Goal: Transaction & Acquisition: Download file/media

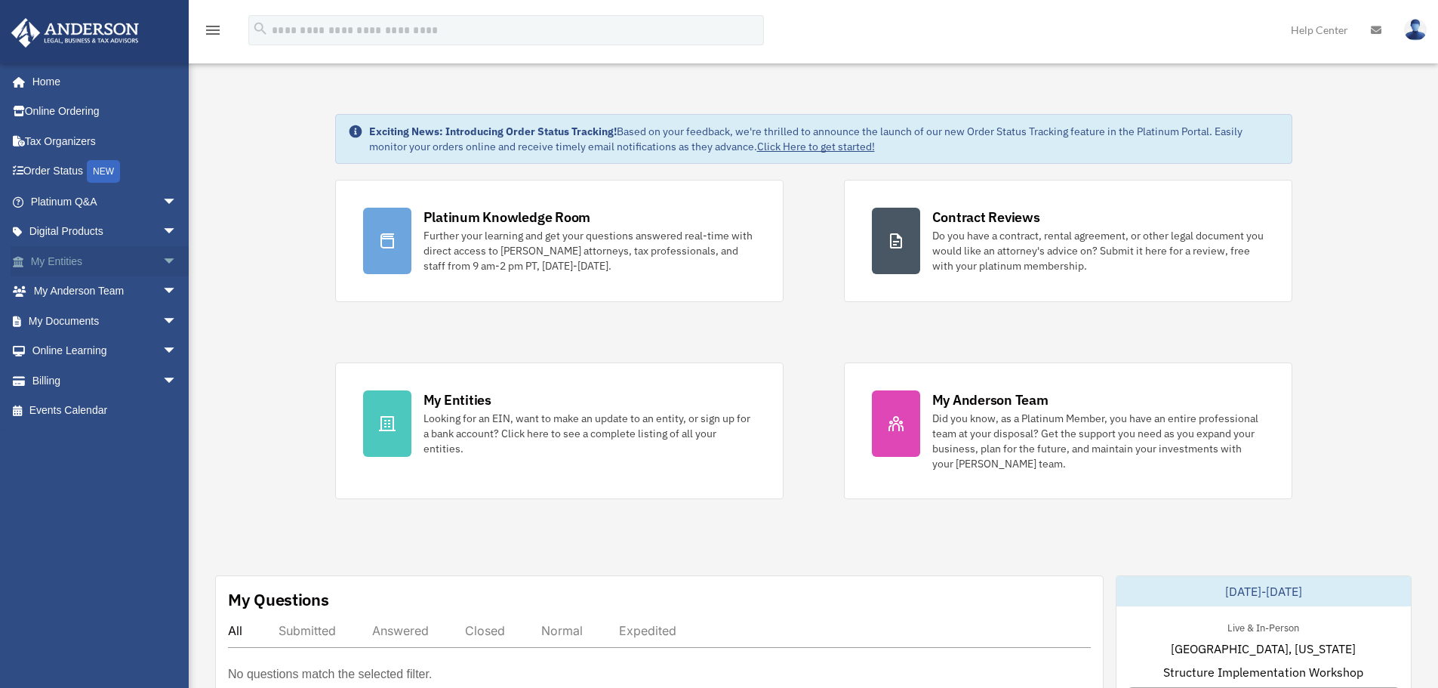
click at [81, 257] on link "My Entities arrow_drop_down" at bounding box center [106, 261] width 190 height 30
click at [162, 257] on span "arrow_drop_down" at bounding box center [177, 261] width 30 height 31
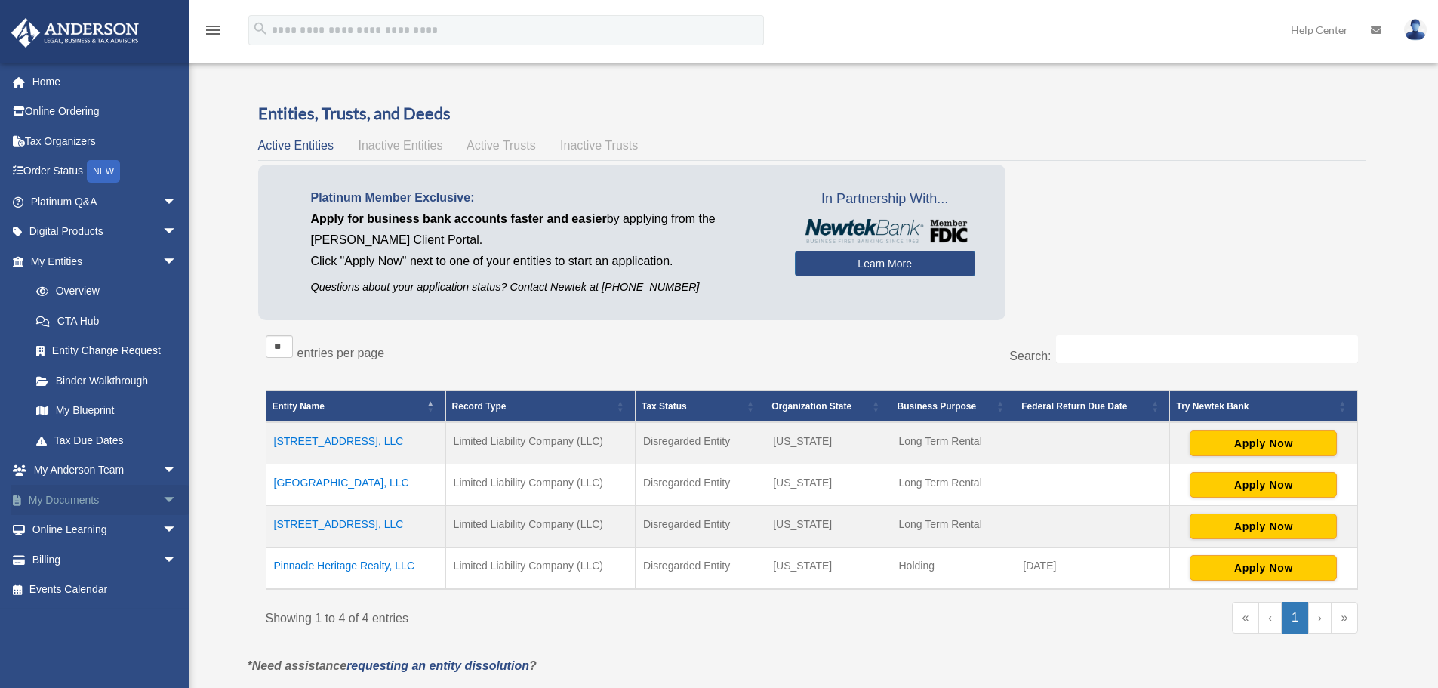
click at [162, 501] on span "arrow_drop_down" at bounding box center [177, 500] width 30 height 31
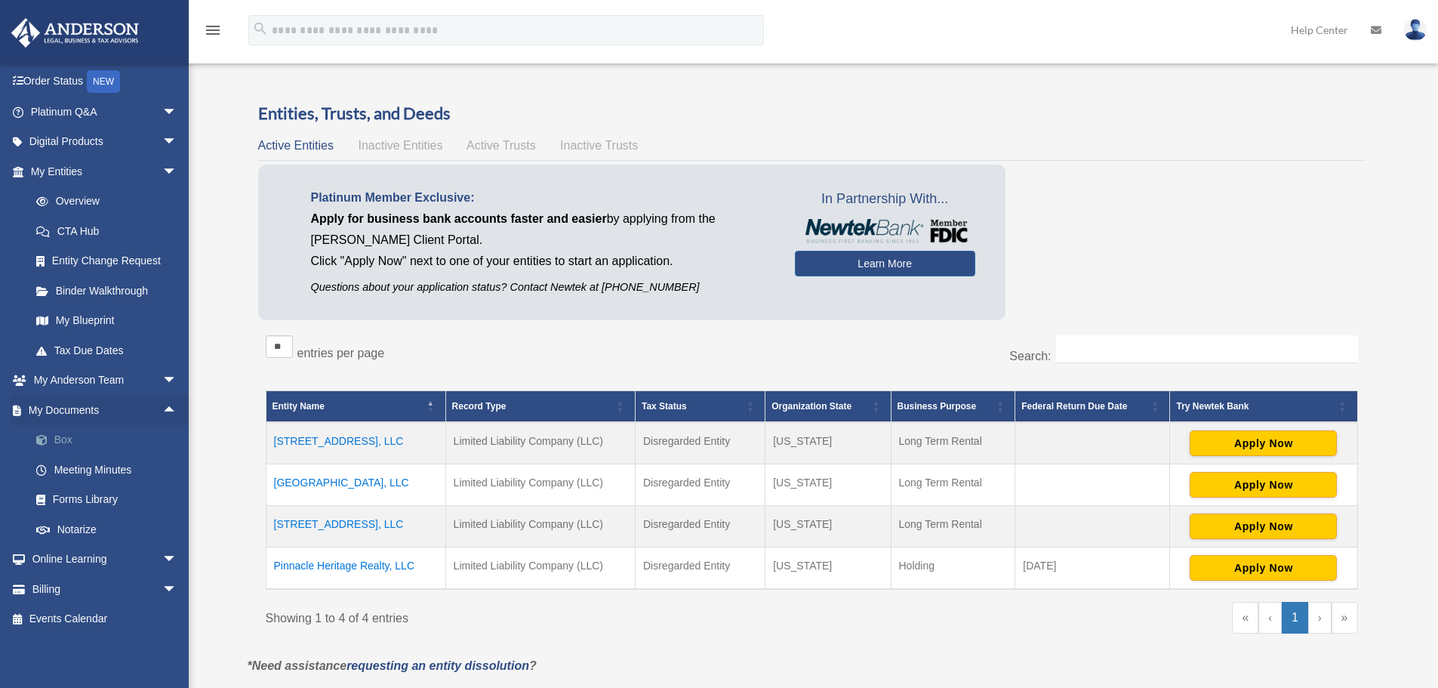
click at [64, 438] on link "Box" at bounding box center [110, 440] width 179 height 30
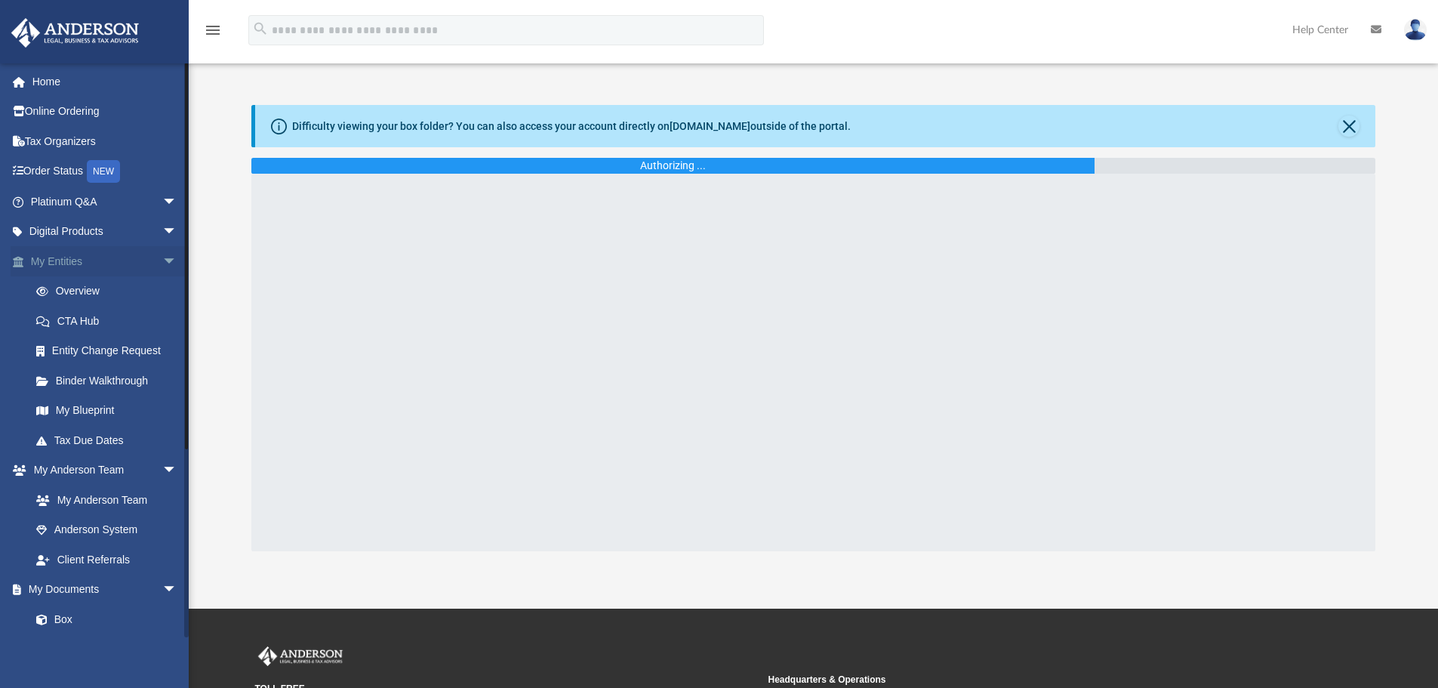
click at [162, 261] on span "arrow_drop_down" at bounding box center [177, 261] width 30 height 31
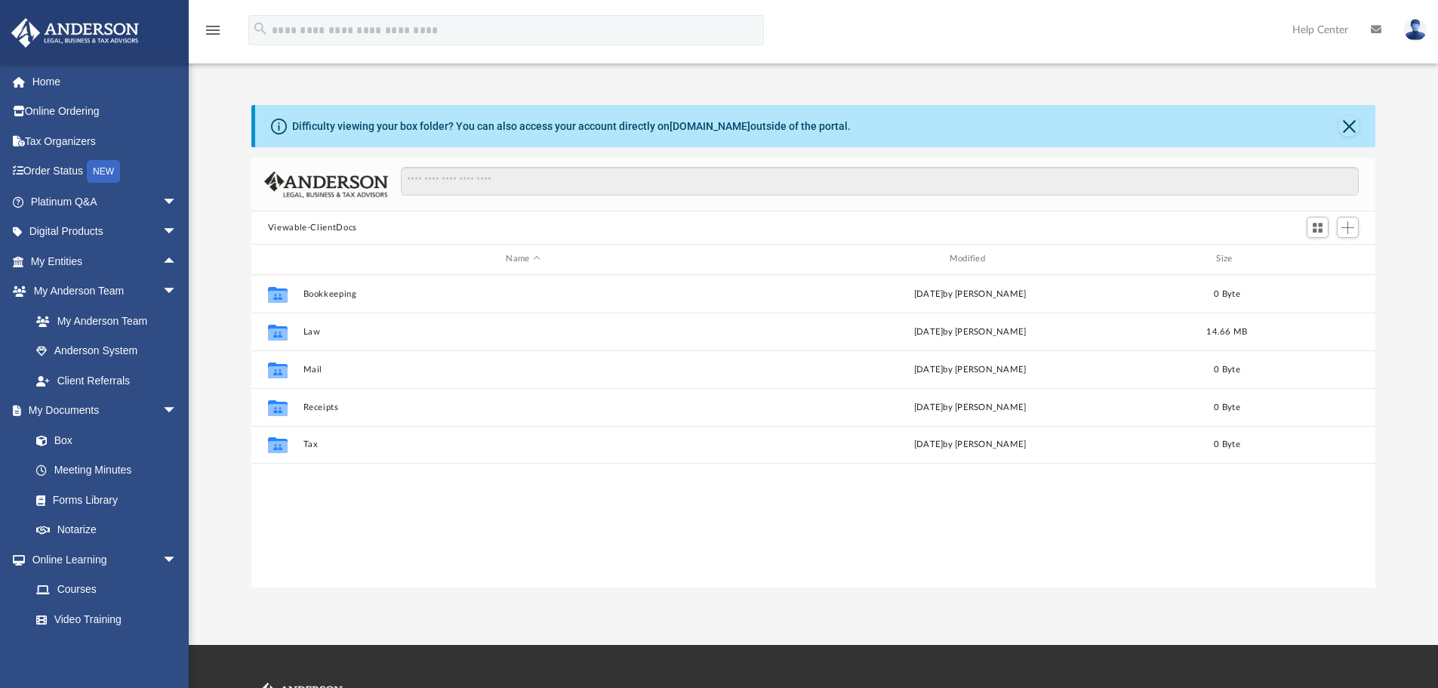
scroll to position [332, 1113]
click at [162, 260] on span "arrow_drop_up" at bounding box center [177, 261] width 30 height 31
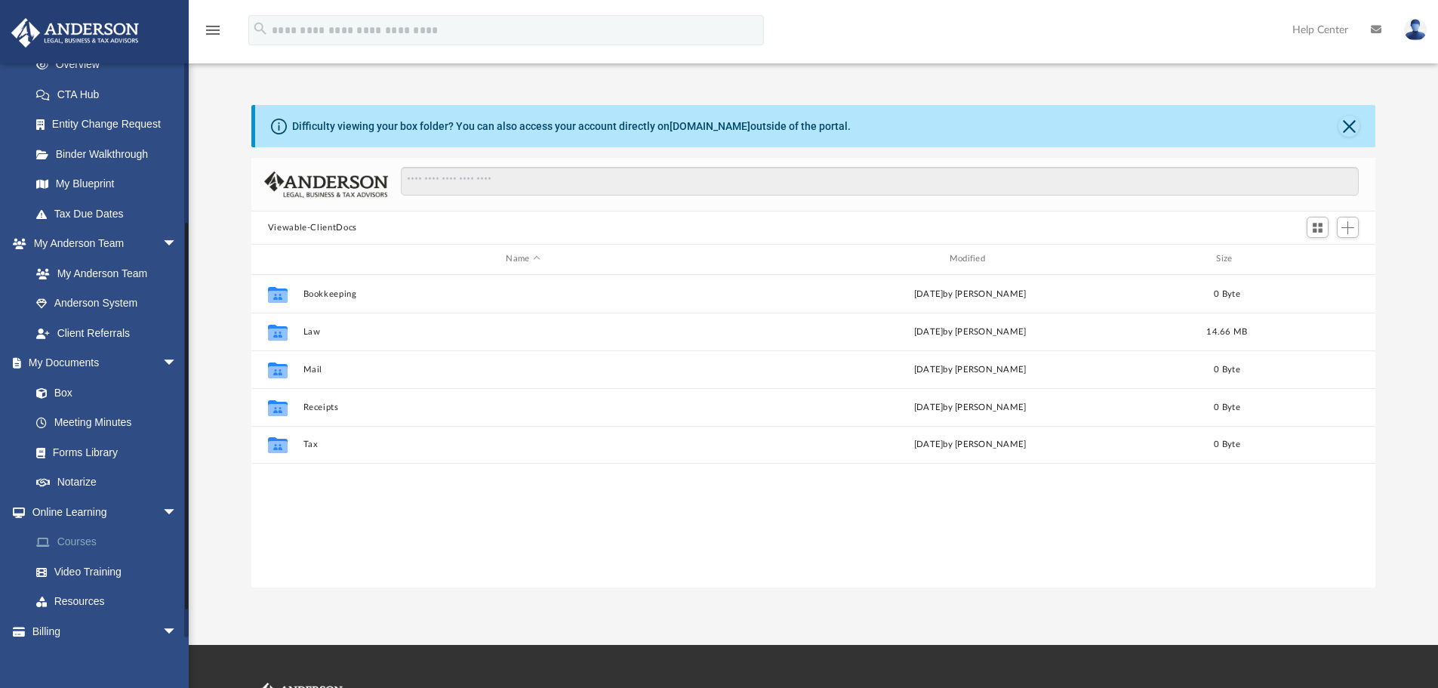
scroll to position [269, 0]
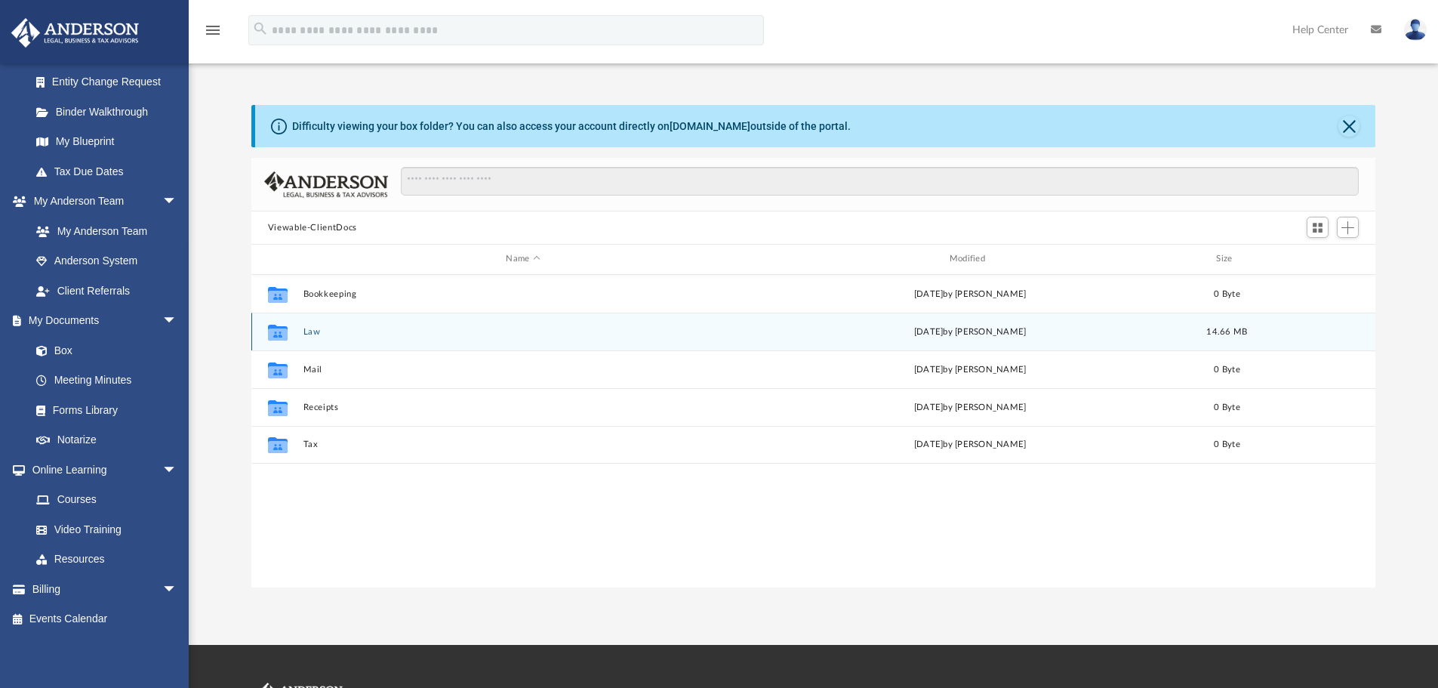
click at [296, 328] on div "Collaborated Folder" at bounding box center [278, 331] width 38 height 24
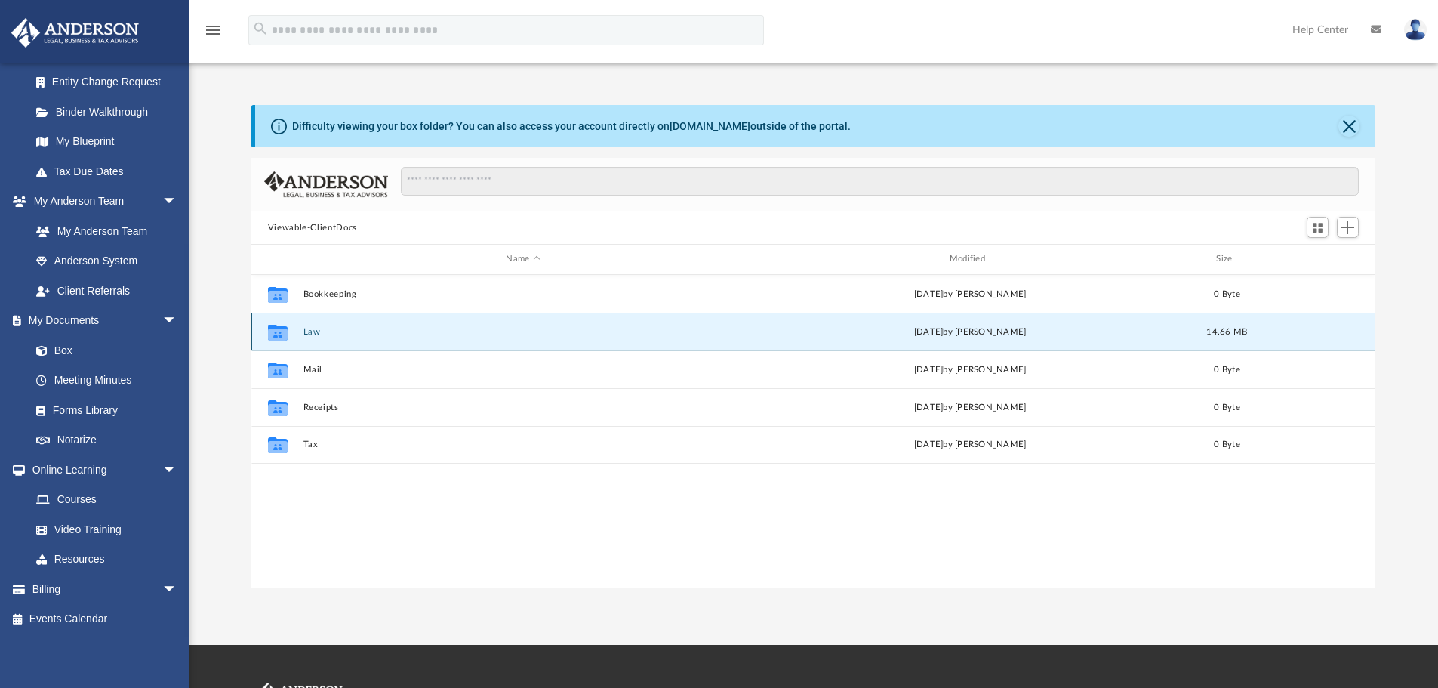
click at [307, 331] on button "Law" at bounding box center [523, 332] width 440 height 10
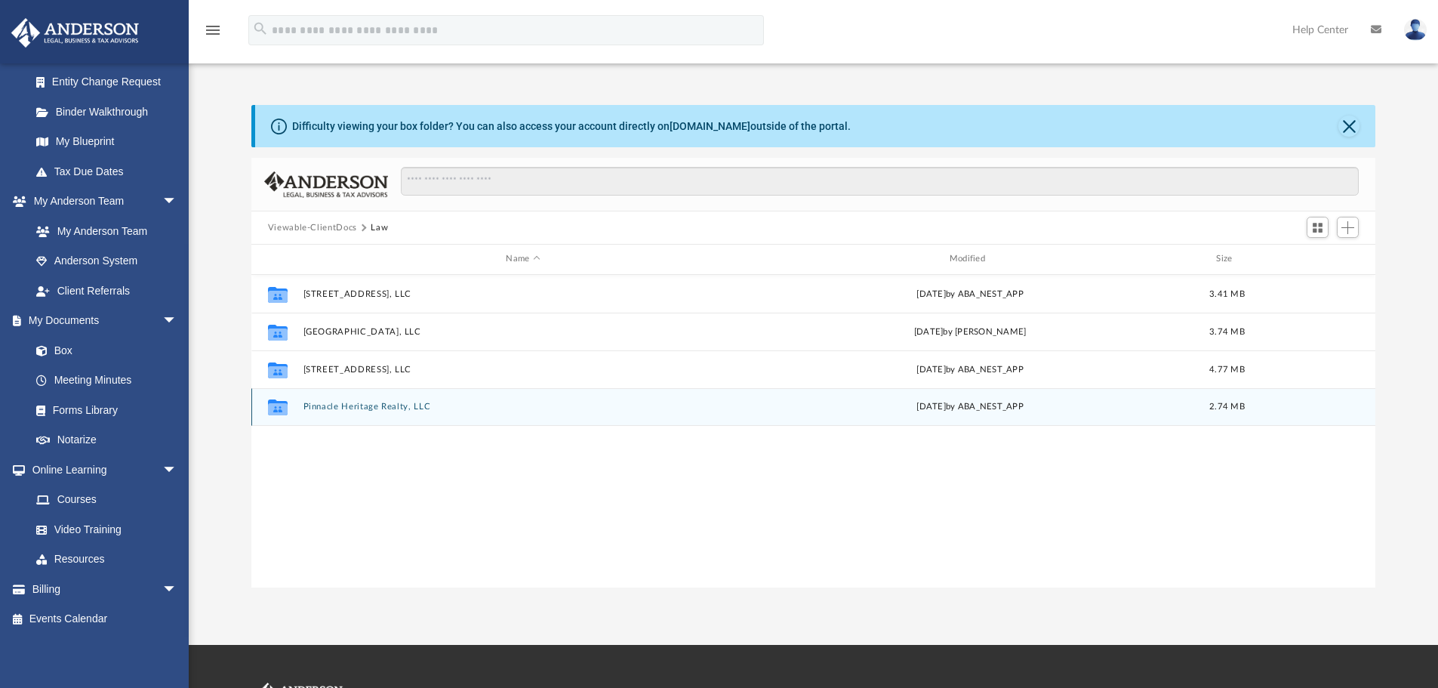
click at [353, 402] on button "Pinnacle Heritage Realty, LLC" at bounding box center [523, 407] width 440 height 10
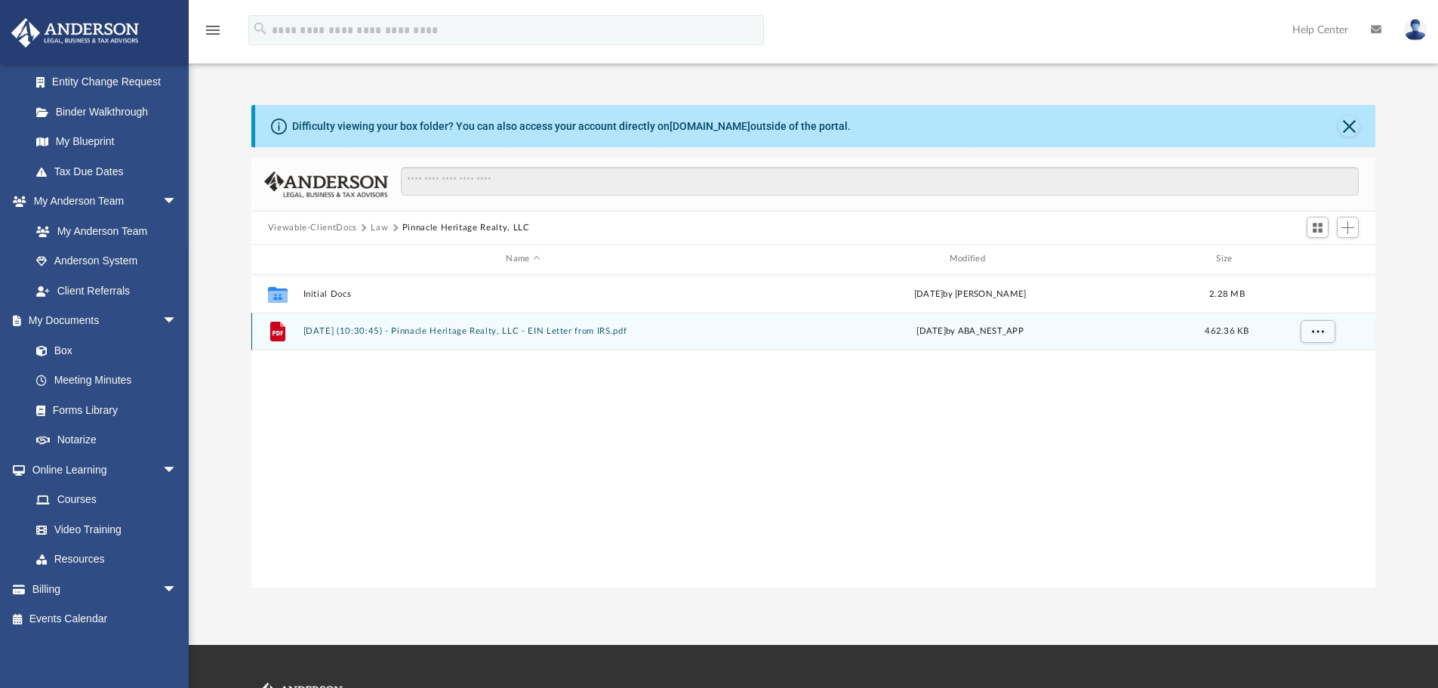
click at [399, 334] on button "2025.09.16 (10:30:45) - Pinnacle Heritage Realty, LLC - EIN Letter from IRS.pdf" at bounding box center [523, 331] width 440 height 10
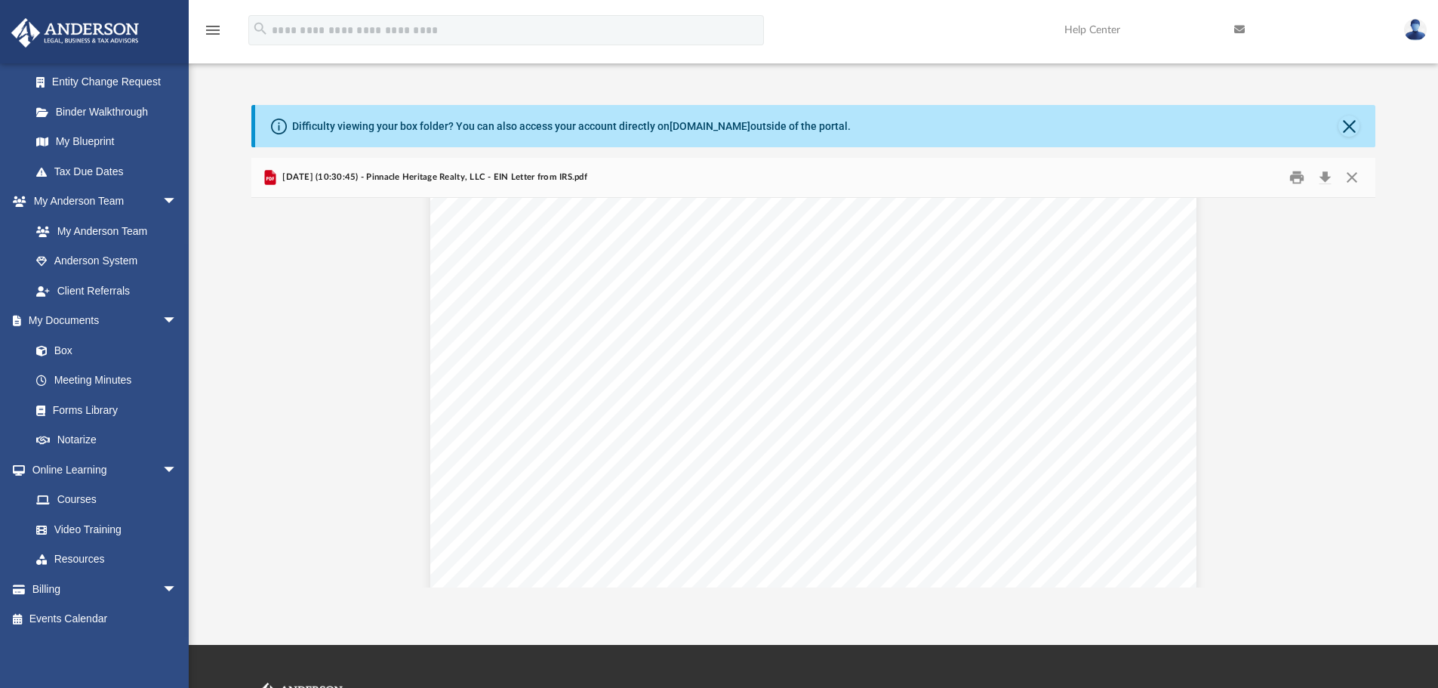
scroll to position [0, 0]
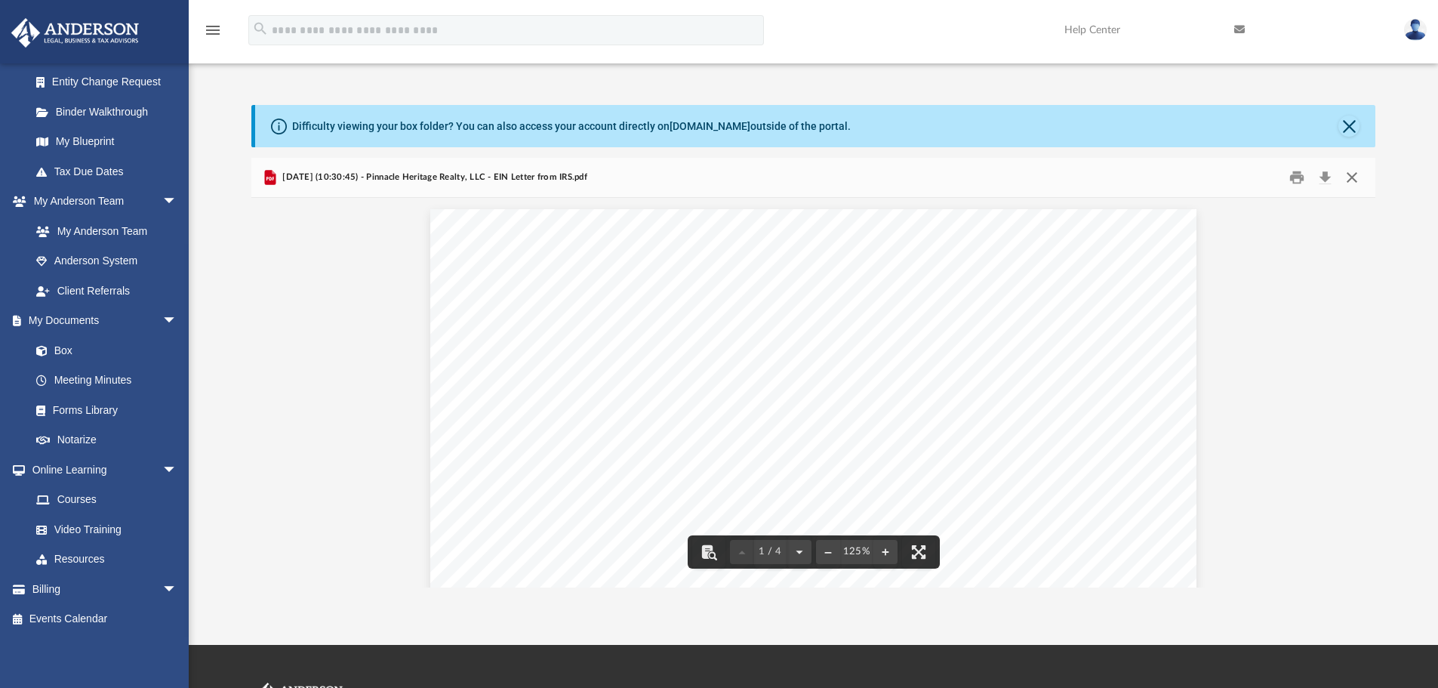
click at [1355, 177] on button "Close" at bounding box center [1352, 177] width 27 height 23
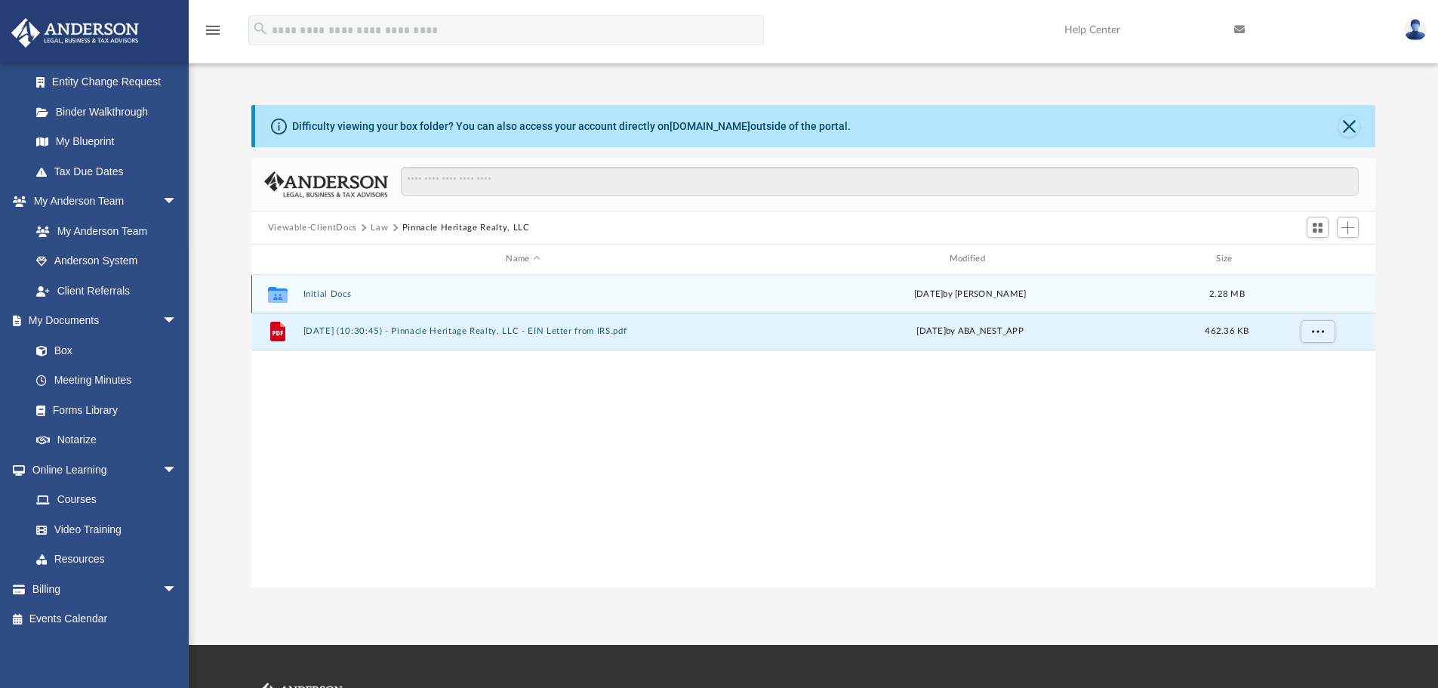
click at [337, 296] on button "Initial Docs" at bounding box center [523, 294] width 440 height 10
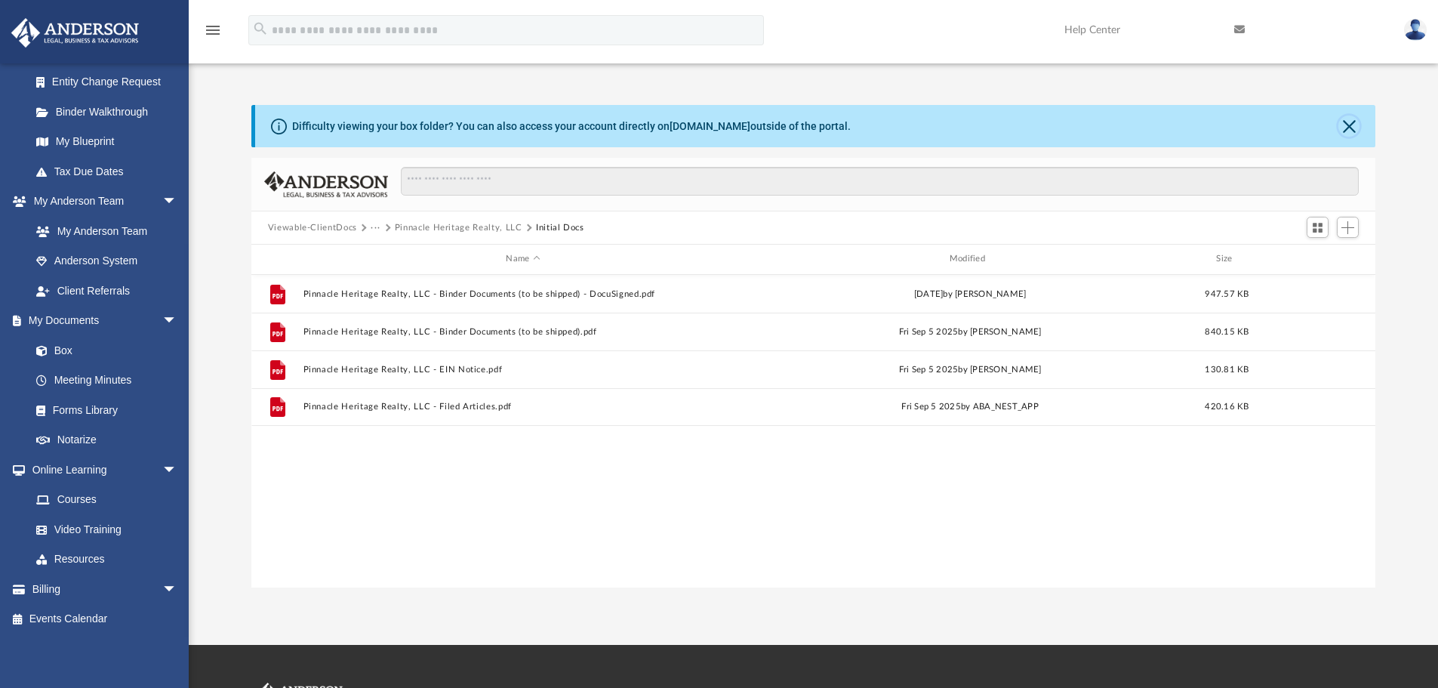
click at [1339, 124] on button "Close" at bounding box center [1349, 126] width 21 height 21
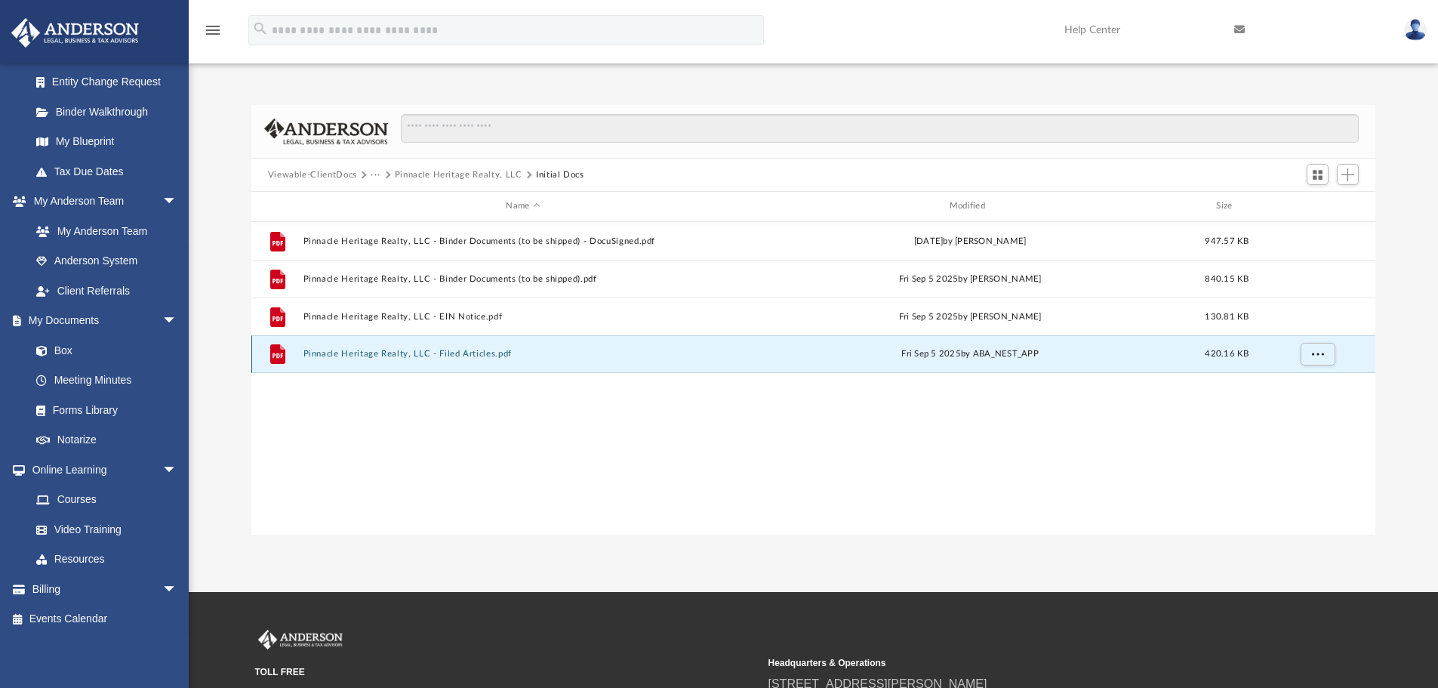
click at [473, 351] on button "Pinnacle Heritage Realty, LLC - Filed Articles.pdf" at bounding box center [523, 354] width 440 height 10
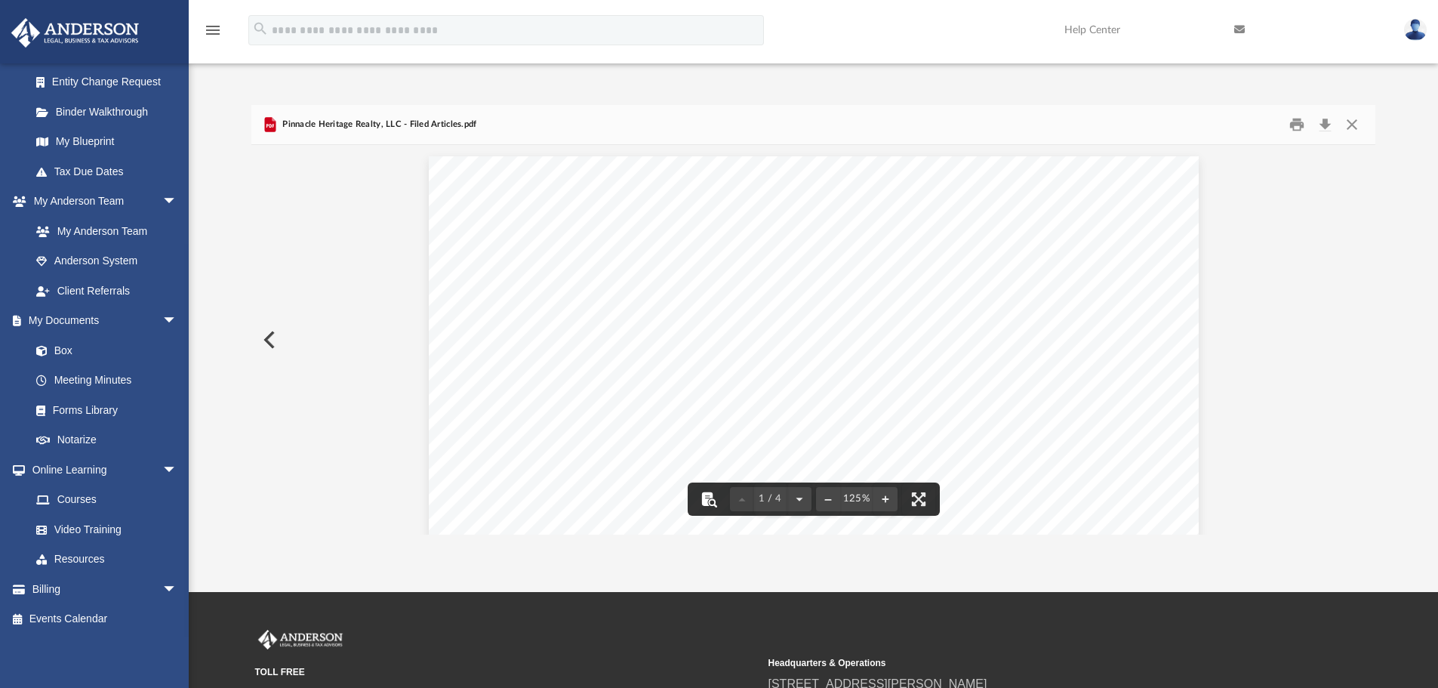
click at [704, 501] on button "File preview" at bounding box center [708, 498] width 33 height 33
click at [830, 504] on button "File preview" at bounding box center [828, 498] width 24 height 33
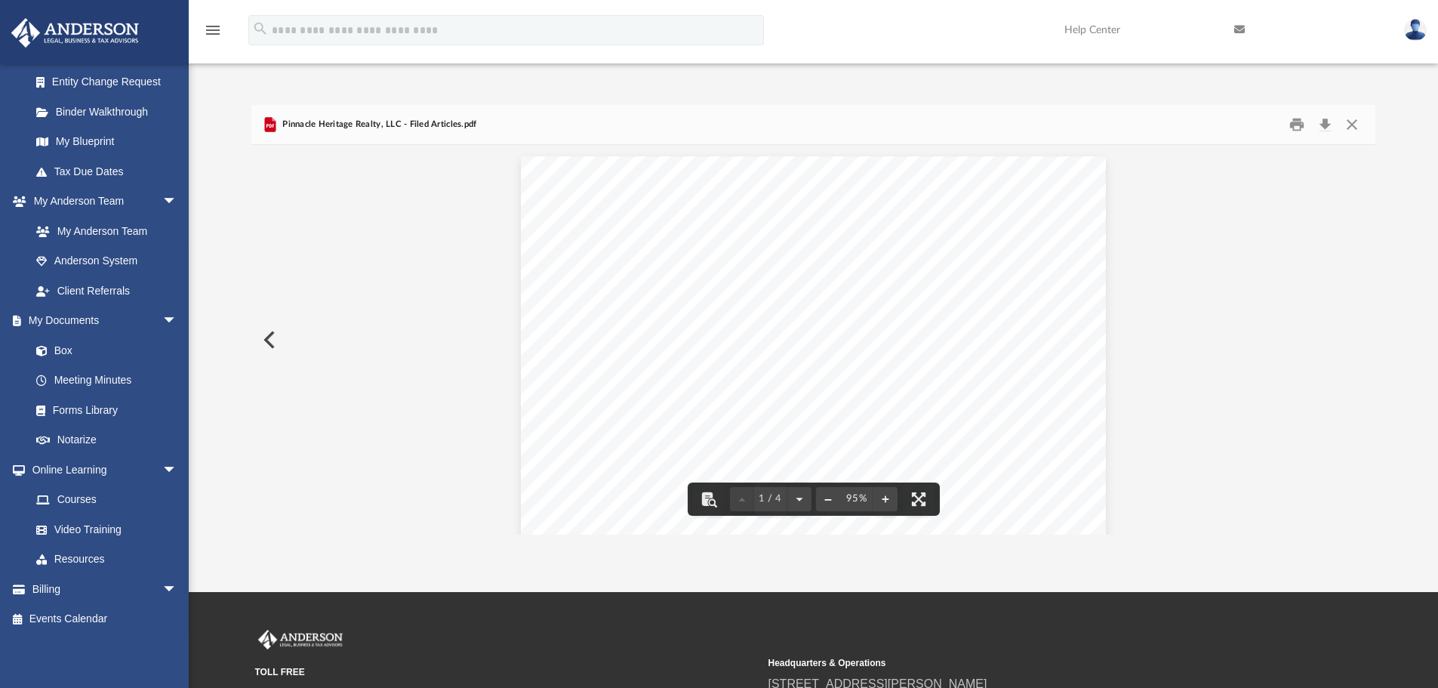
click at [830, 504] on button "File preview" at bounding box center [828, 498] width 24 height 33
click at [1357, 128] on button "Close" at bounding box center [1352, 124] width 27 height 23
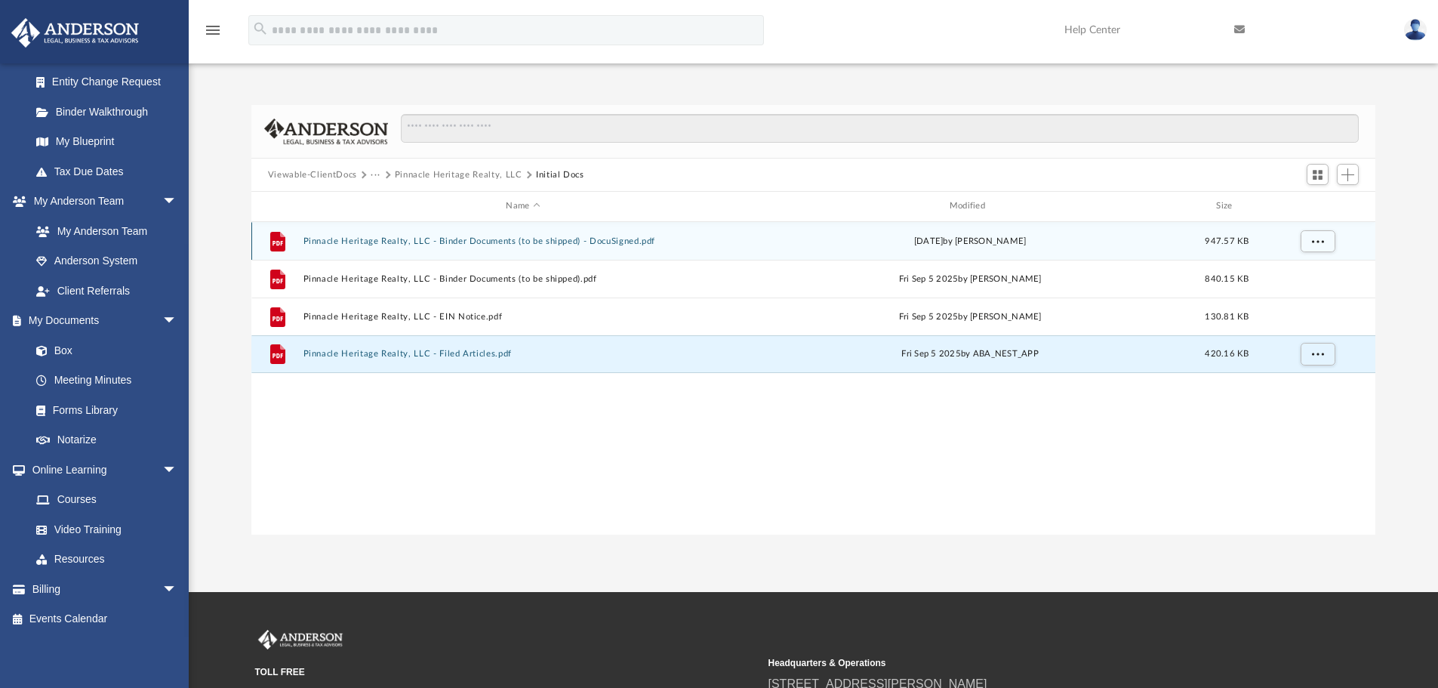
click at [584, 239] on button "Pinnacle Heritage Realty, LLC - Binder Documents (to be shipped) - DocuSigned.p…" at bounding box center [523, 241] width 440 height 10
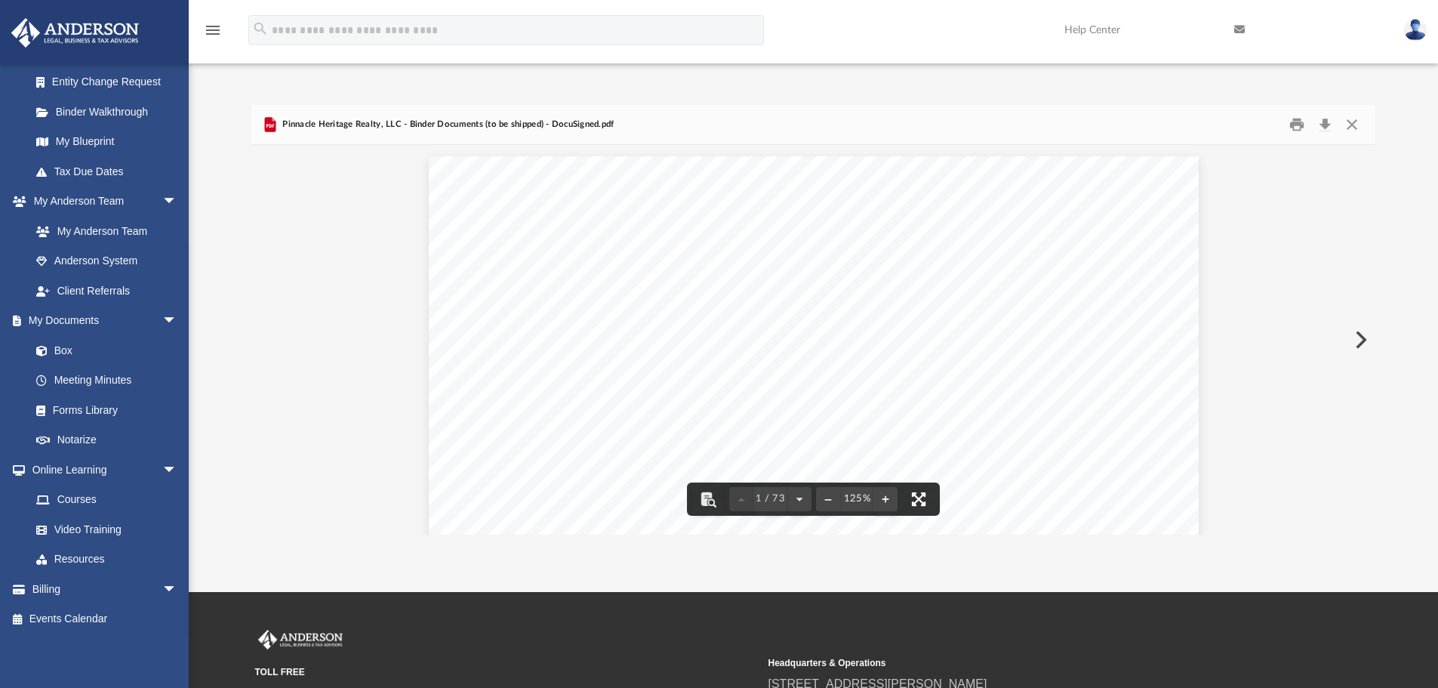
click at [923, 502] on button "File preview" at bounding box center [918, 498] width 33 height 33
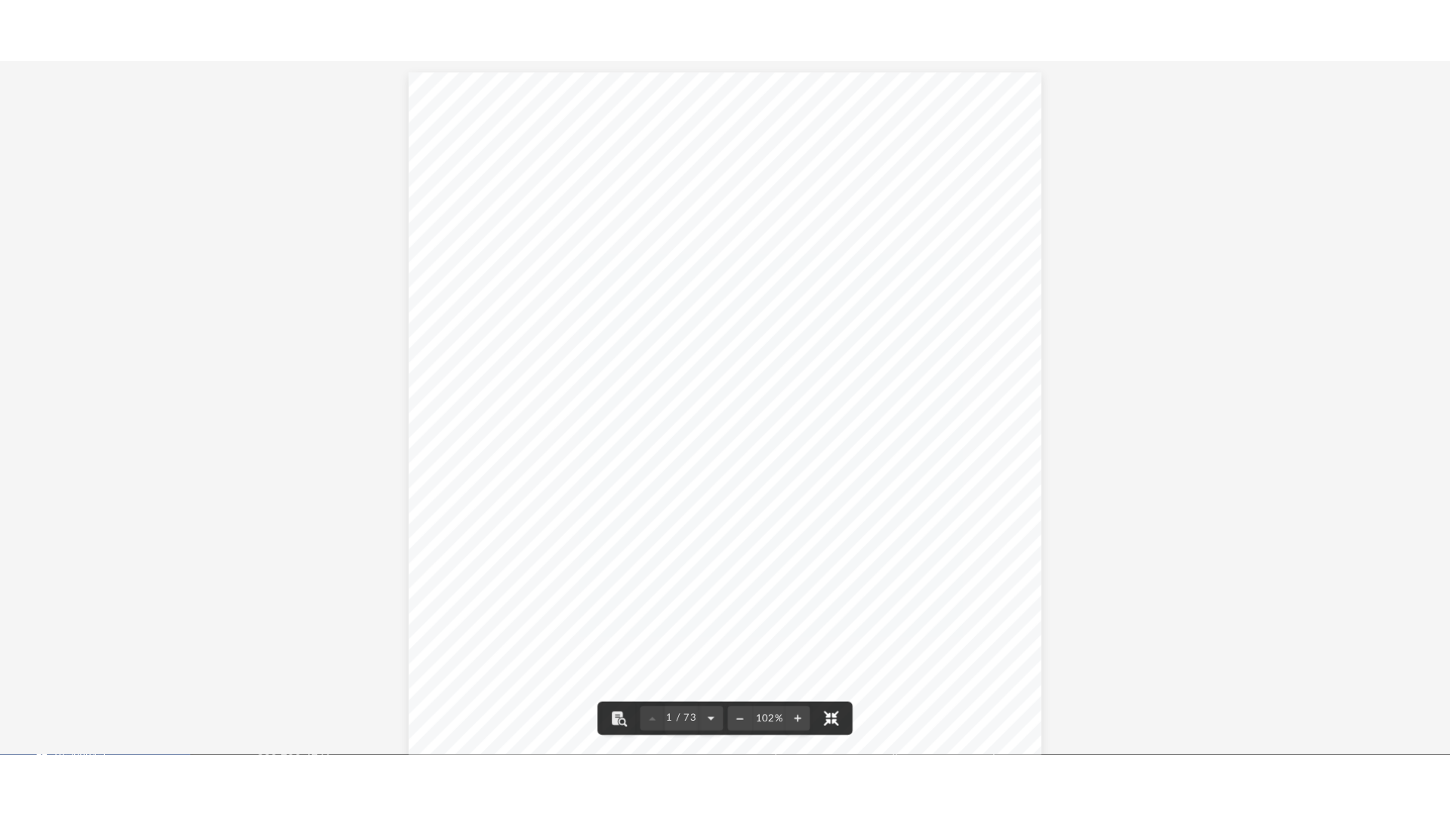
scroll to position [141, 0]
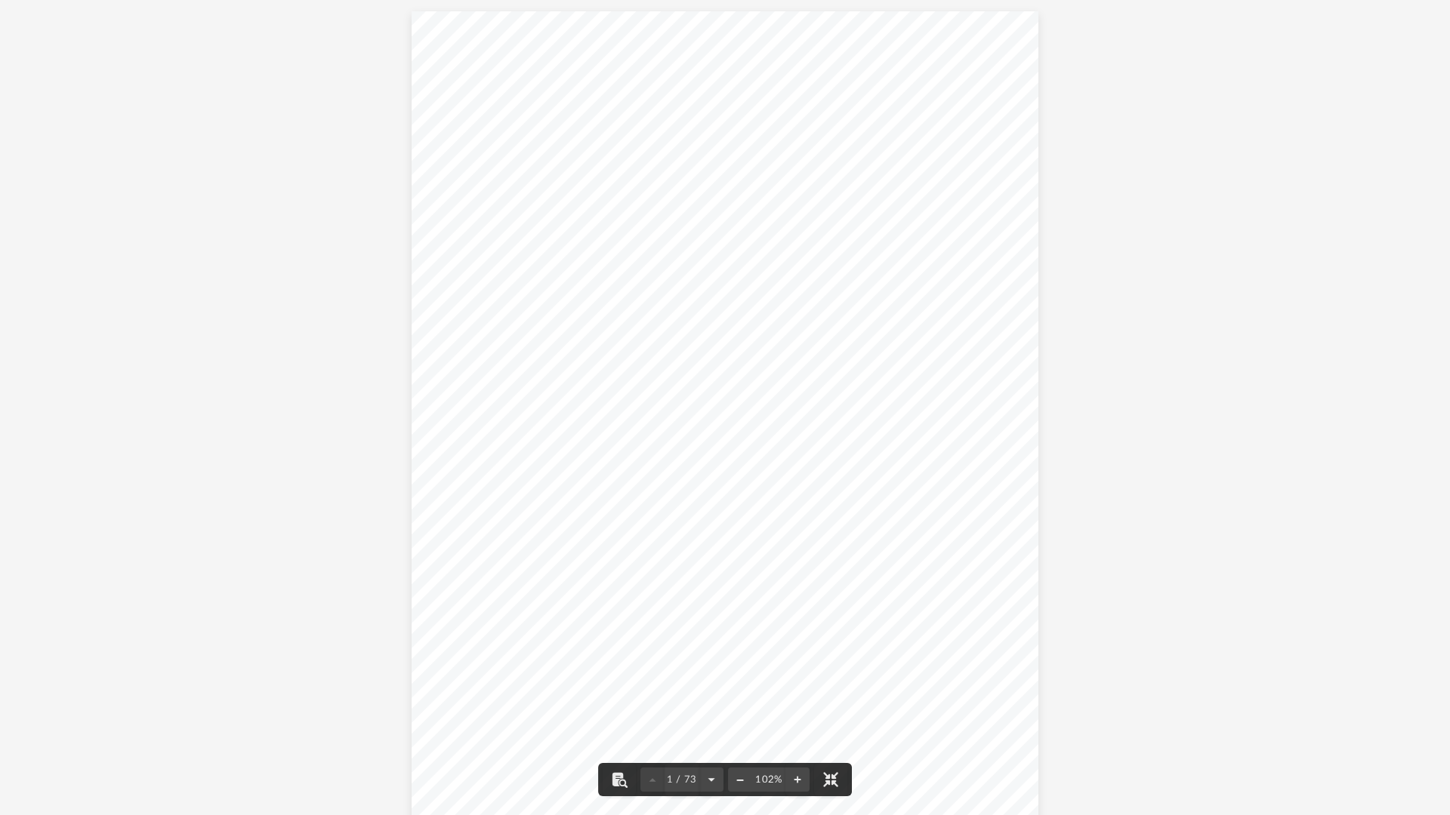
click at [738, 687] on button "File preview" at bounding box center [740, 779] width 24 height 33
drag, startPoint x: 525, startPoint y: 254, endPoint x: 738, endPoint y: 279, distance: 215.0
click at [738, 279] on div "Overview of Pinnacle Heritage Realty, LLC Entity Formation Information State of…" at bounding box center [724, 75] width 565 height 732
click at [737, 256] on div "Overview of Pinnacle Heritage Realty, LLC Entity Formation Information State of…" at bounding box center [724, 75] width 565 height 732
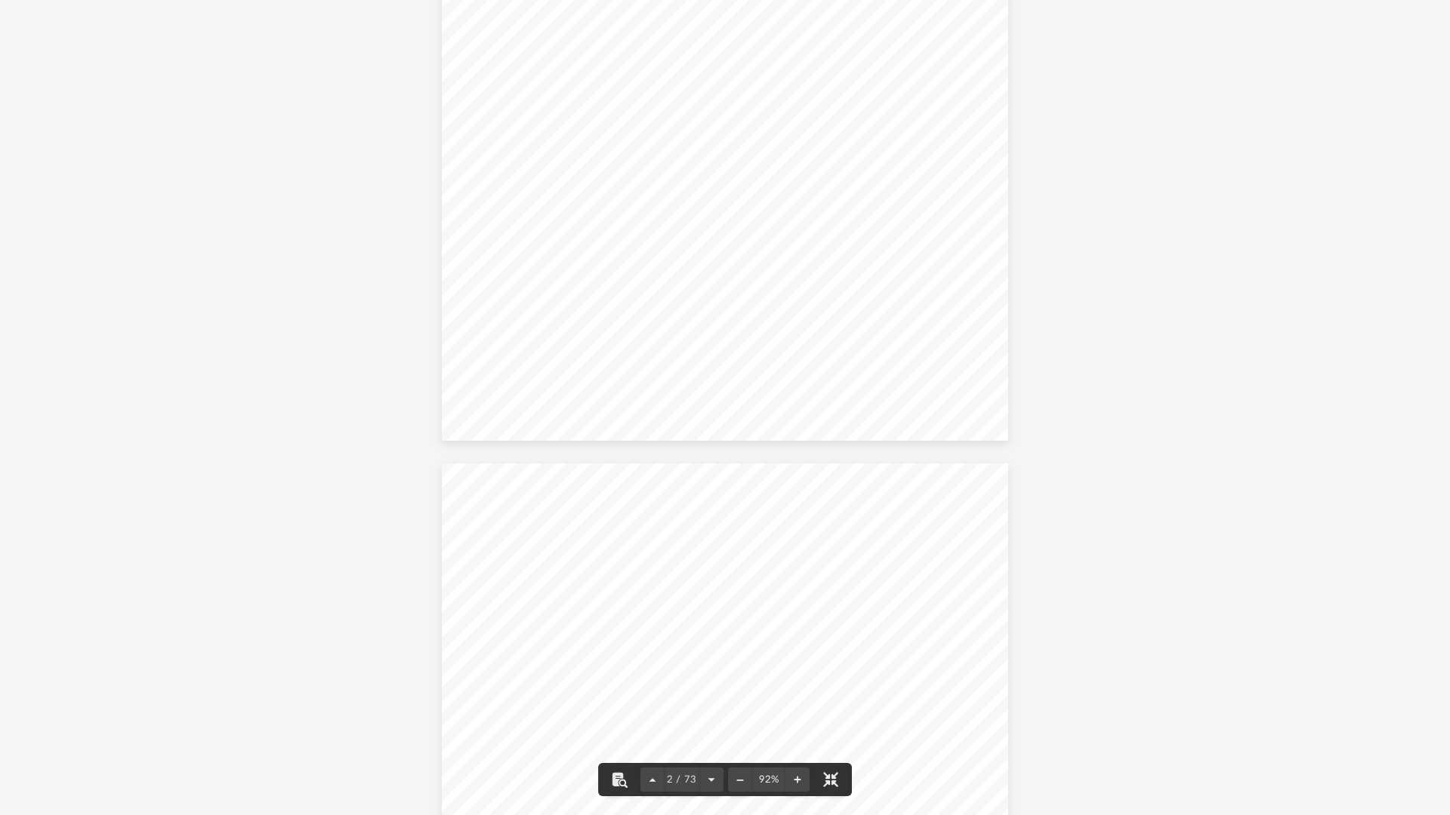
click at [778, 287] on span "further. Please reach back out to your law coordinator and request the modifica…" at bounding box center [723, 286] width 429 height 11
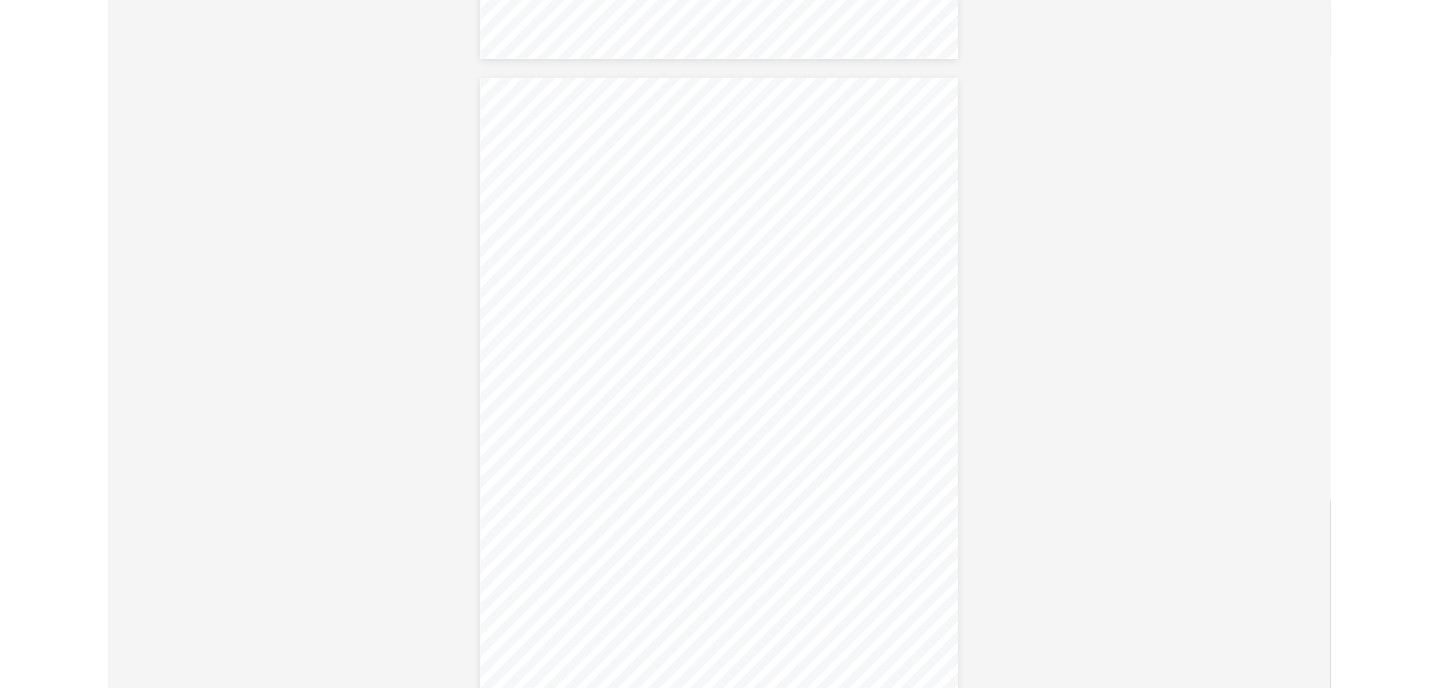
scroll to position [12759, 0]
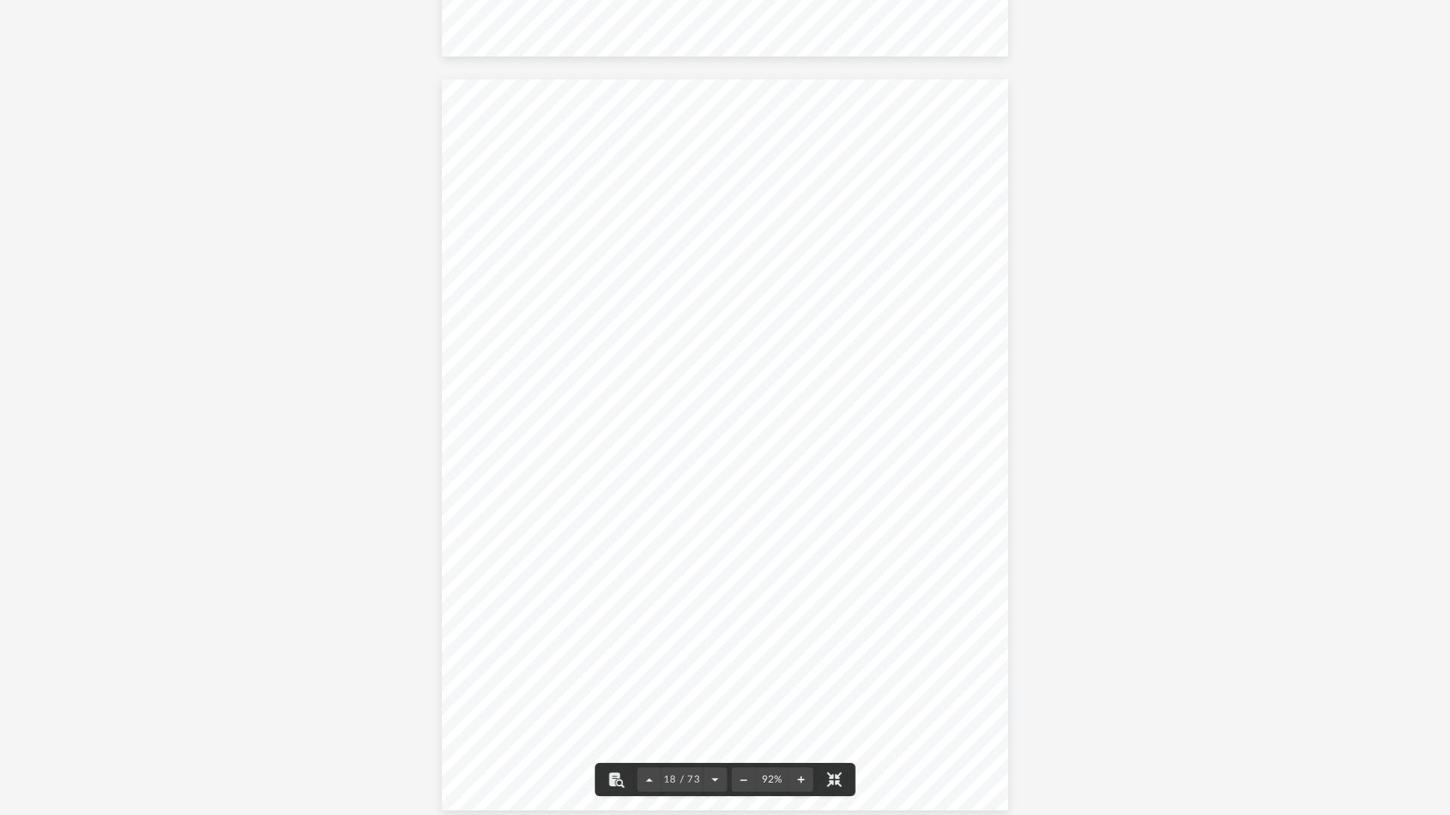
click at [840, 687] on button "File preview" at bounding box center [833, 779] width 33 height 33
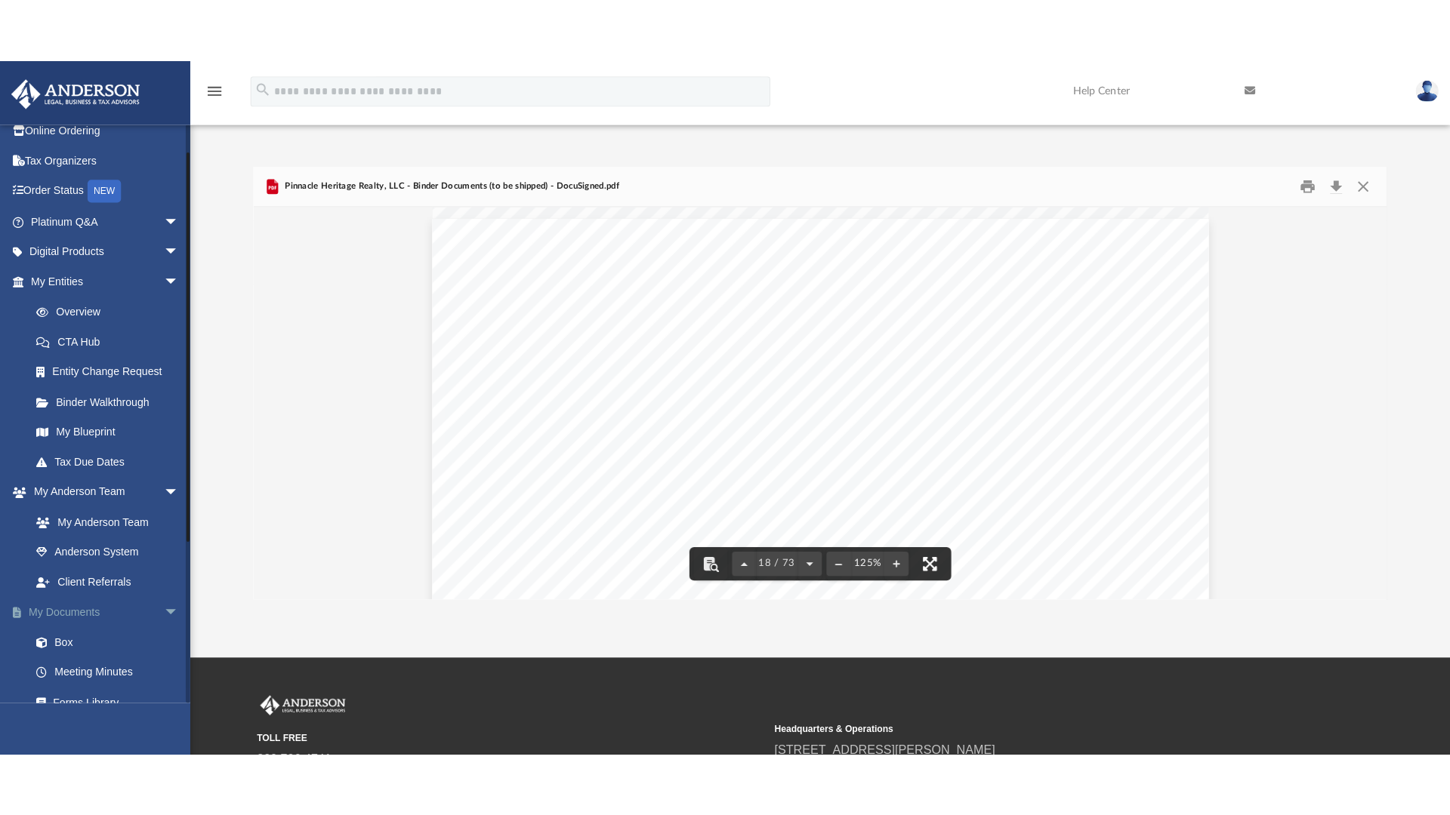
scroll to position [0, 0]
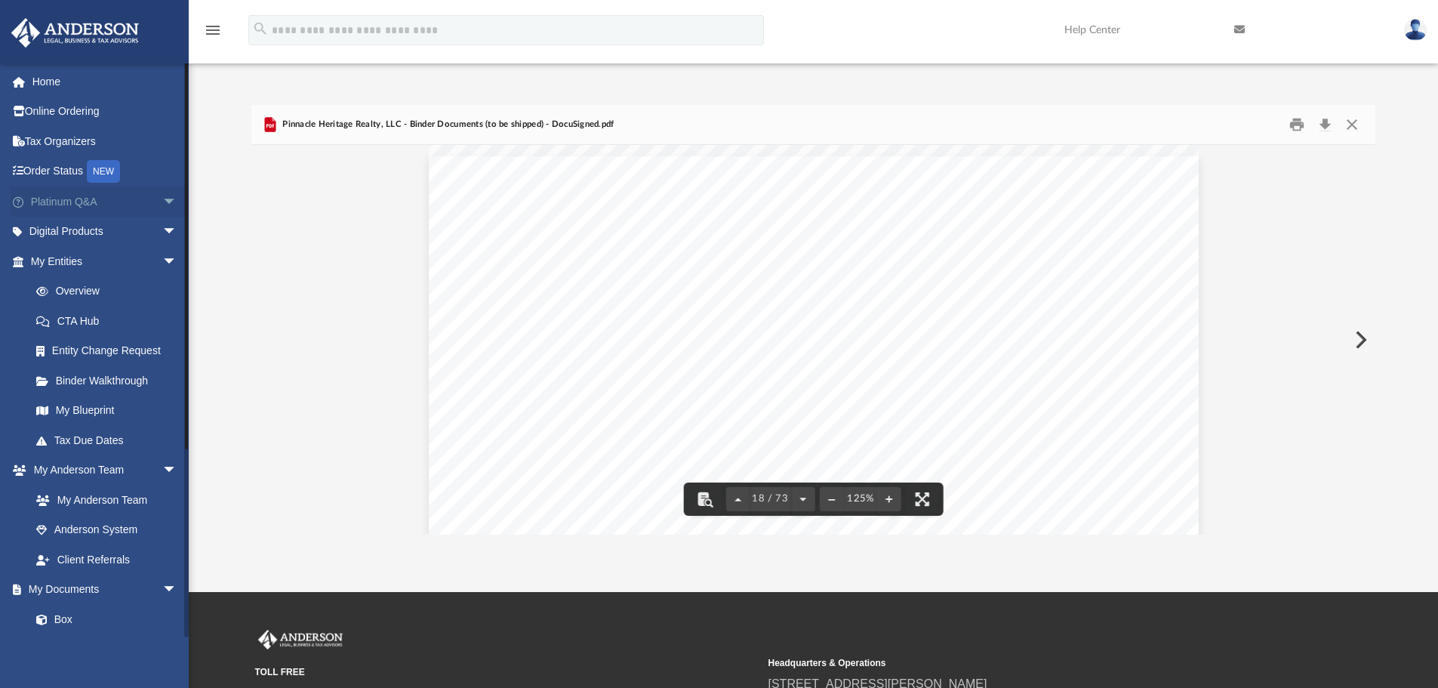
click at [162, 202] on span "arrow_drop_down" at bounding box center [177, 201] width 30 height 31
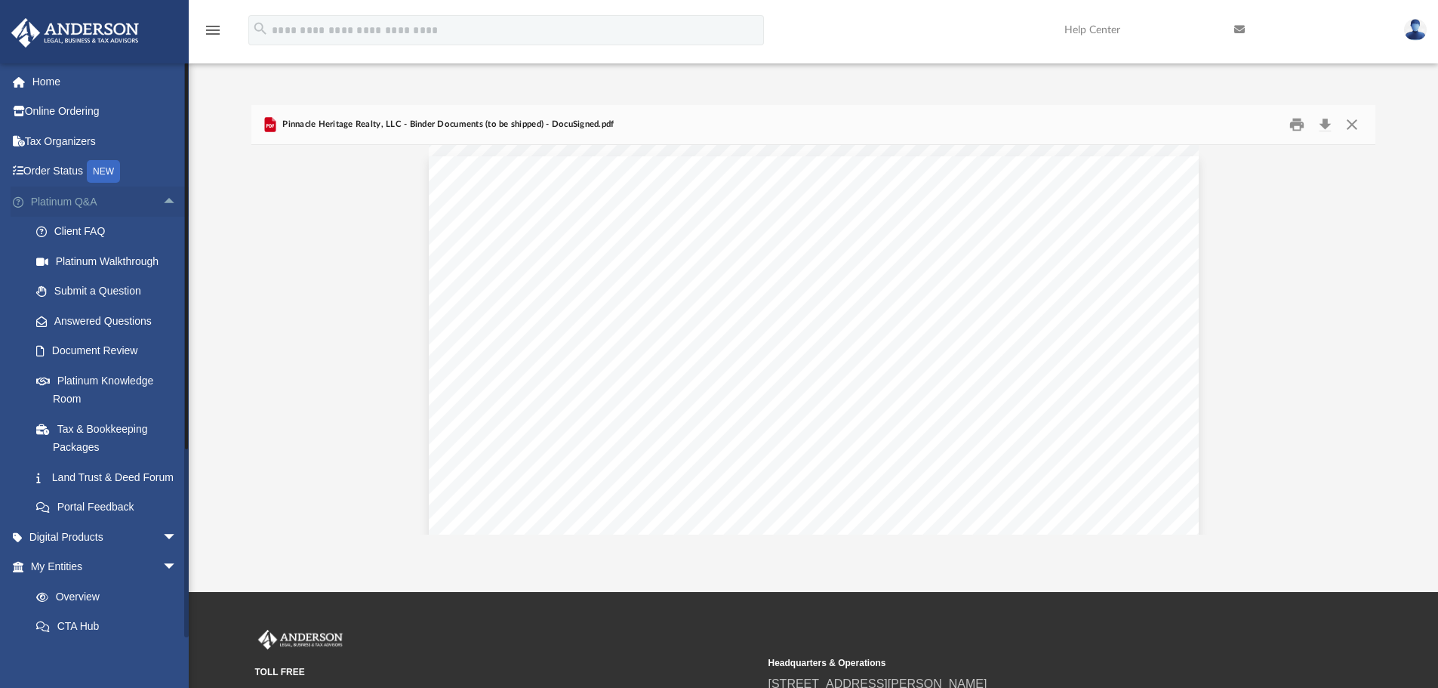
click at [162, 196] on span "arrow_drop_up" at bounding box center [177, 201] width 30 height 31
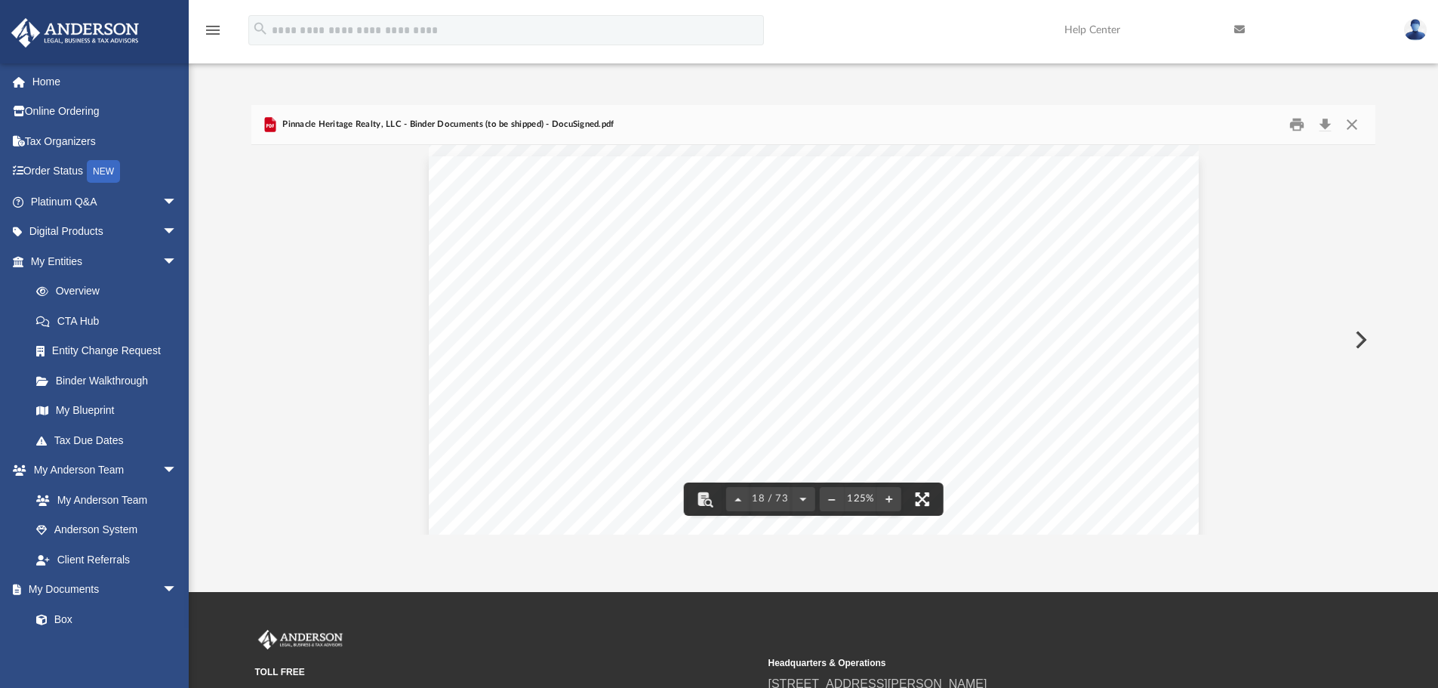
click at [924, 499] on button "File preview" at bounding box center [922, 498] width 33 height 33
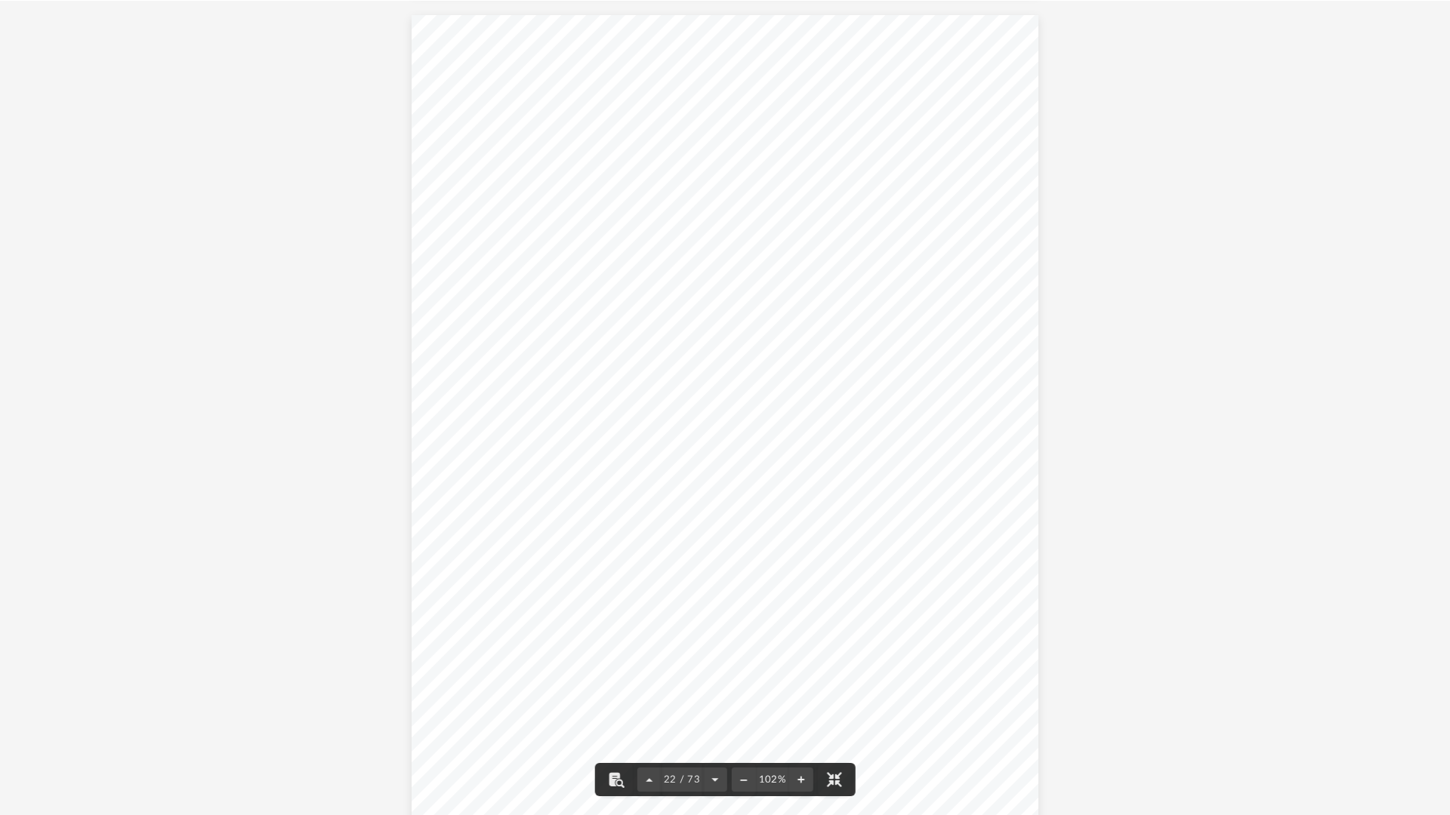
scroll to position [17190, 0]
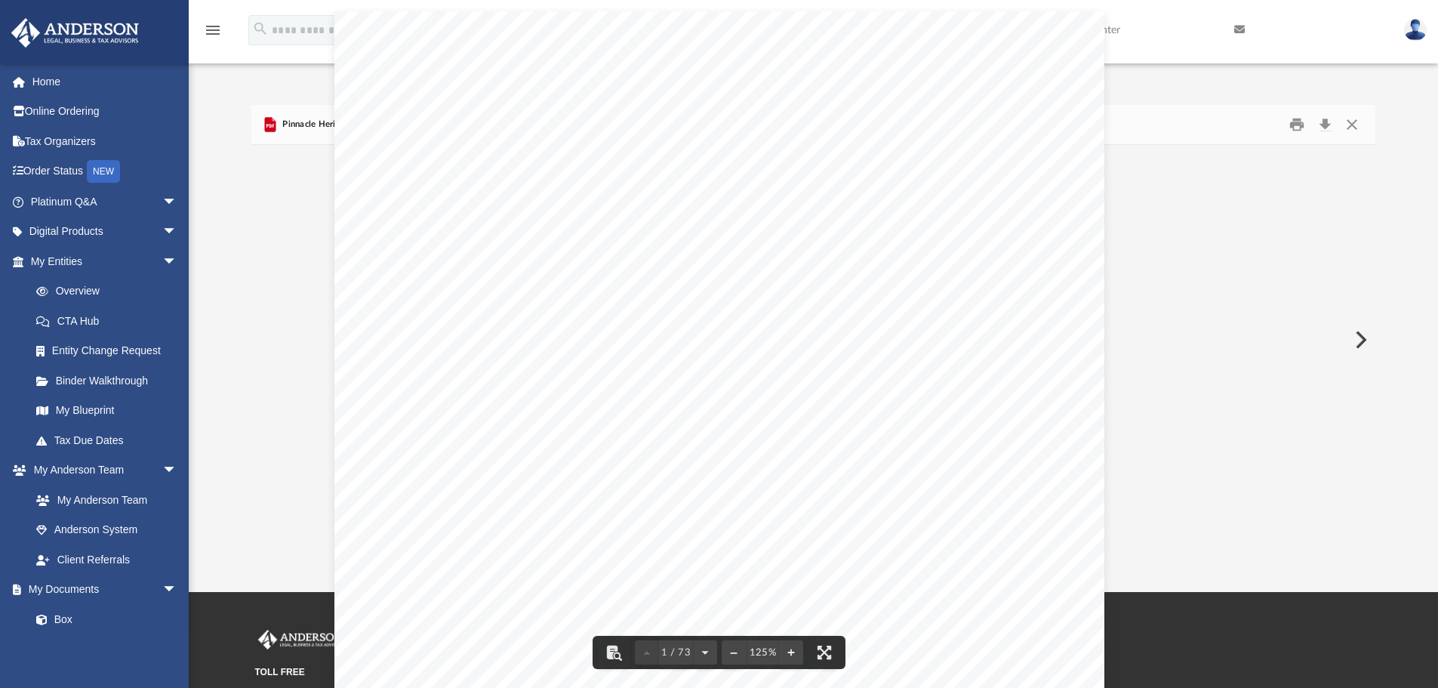
scroll to position [332, 1113]
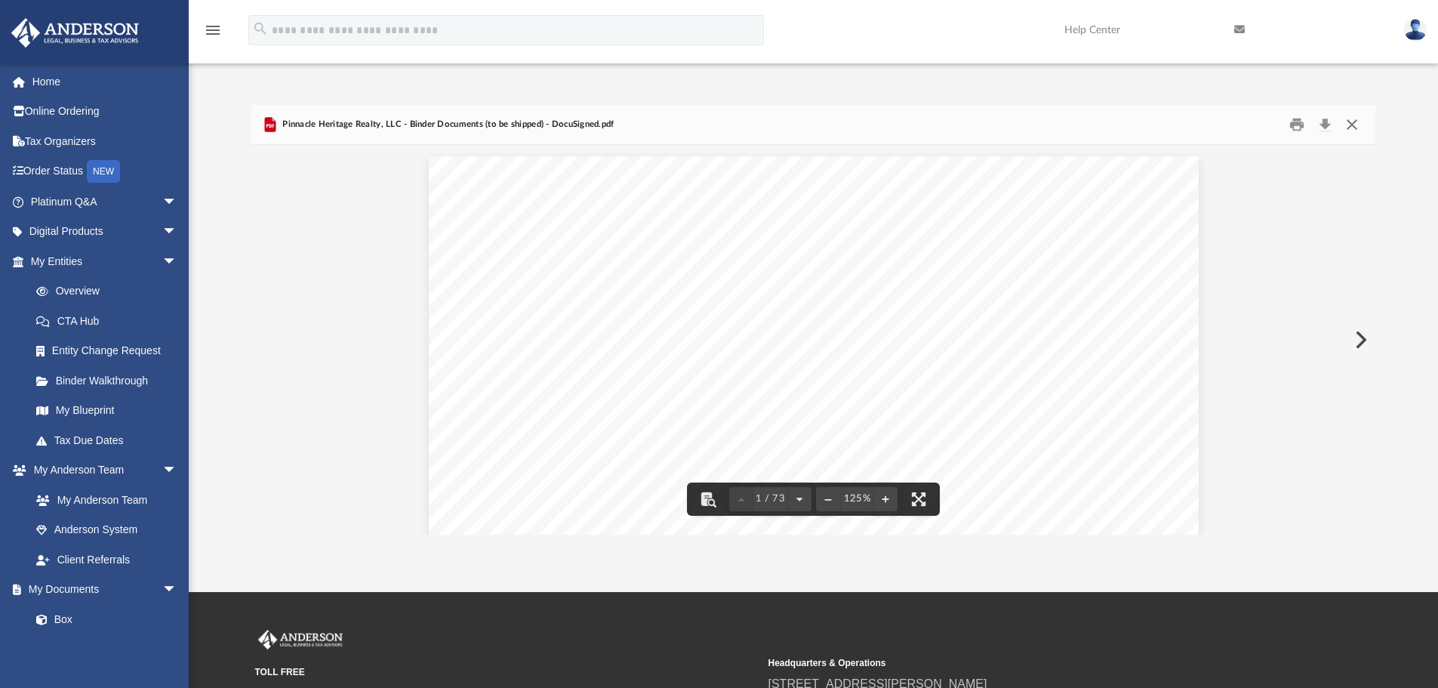
click at [1356, 121] on button "Close" at bounding box center [1352, 124] width 27 height 23
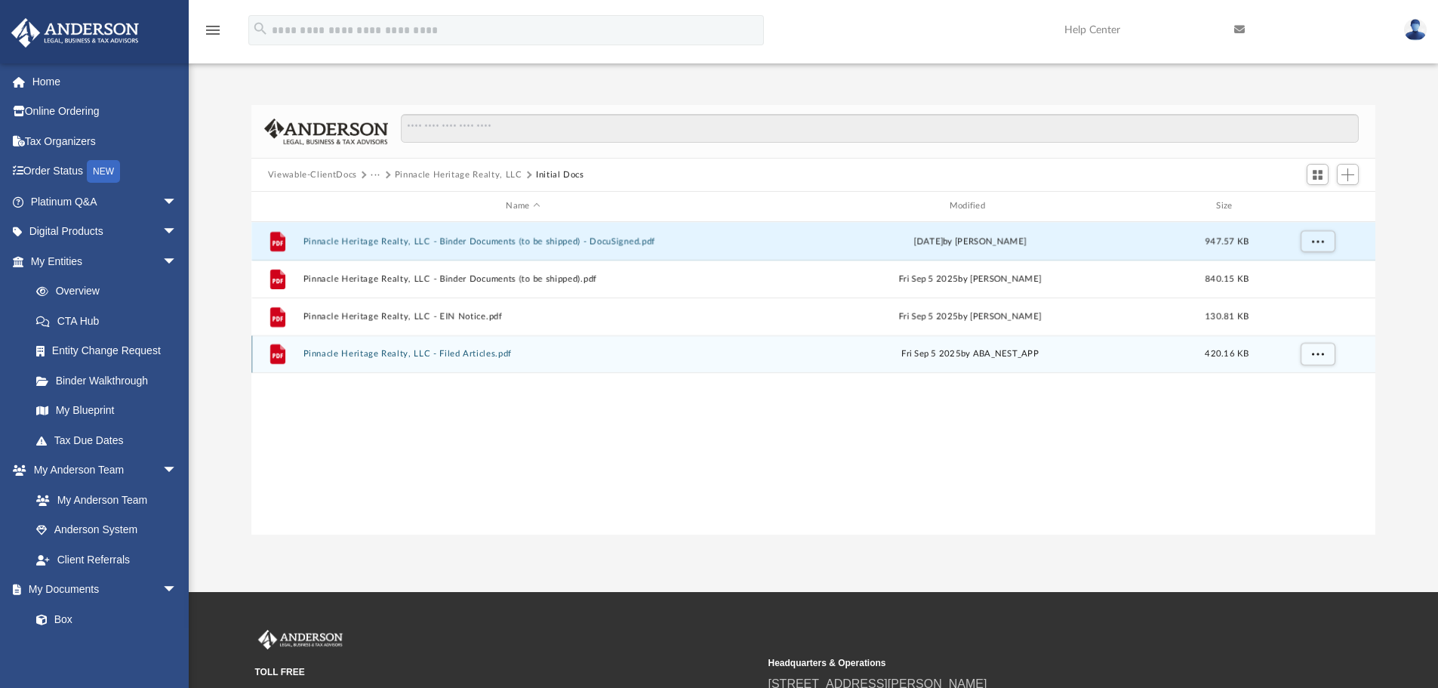
click at [467, 350] on button "Pinnacle Heritage Realty, LLC - Filed Articles.pdf" at bounding box center [523, 354] width 440 height 10
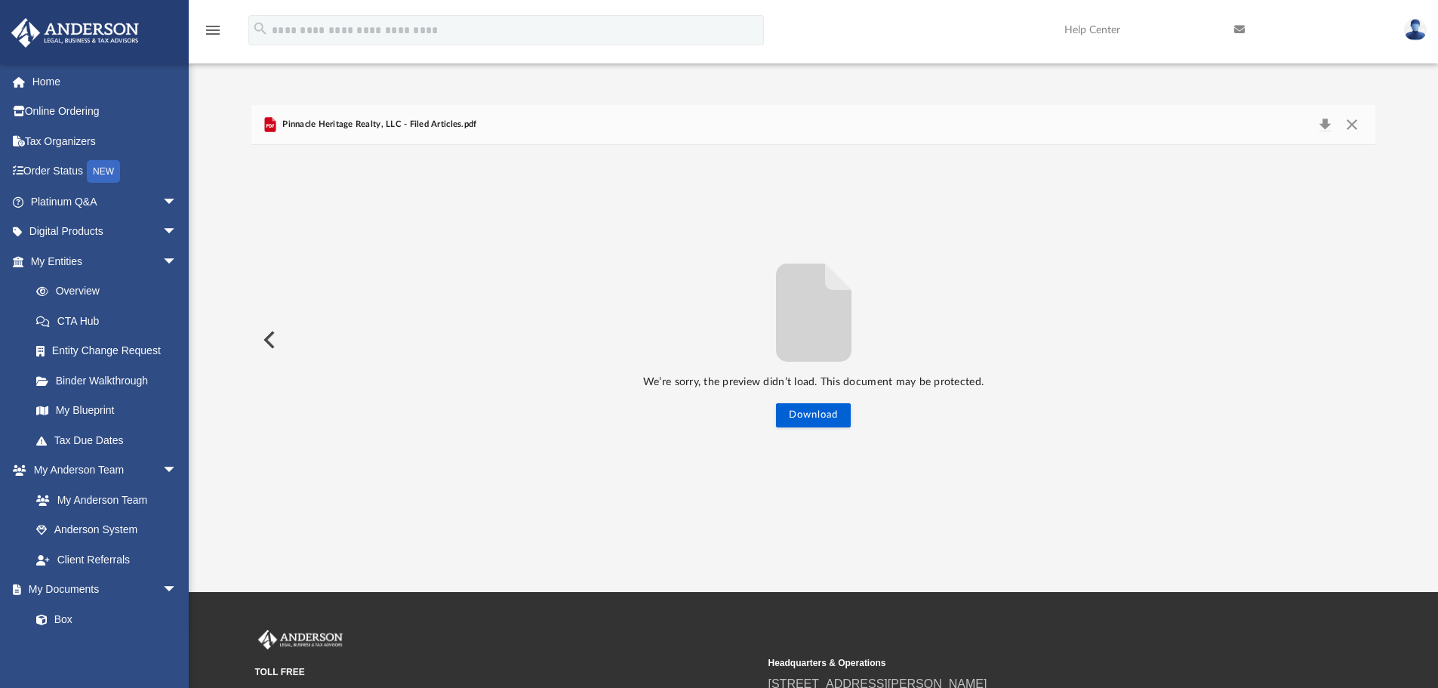
click at [389, 236] on div "We’re sorry, the preview didn’t load. This document may be protected. Download" at bounding box center [813, 340] width 1125 height 390
click at [268, 329] on button "Preview" at bounding box center [267, 340] width 33 height 42
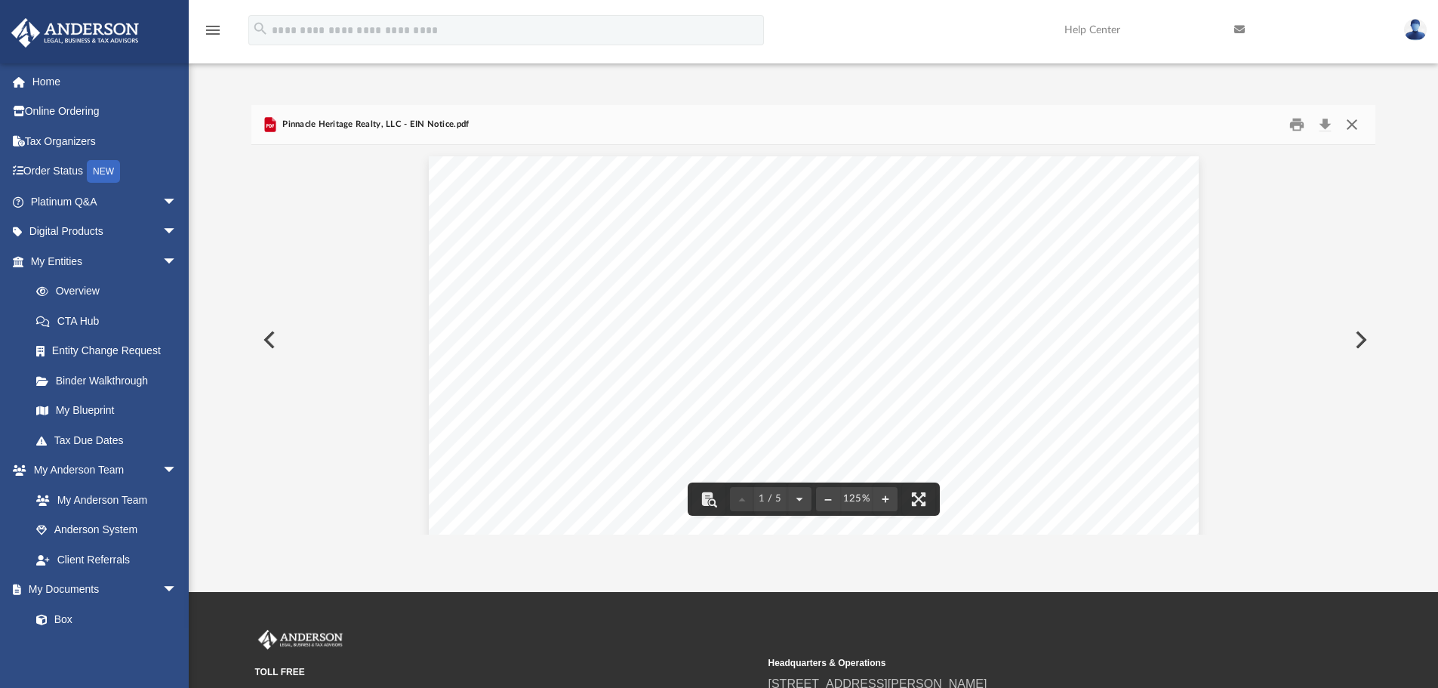
click at [1351, 128] on button "Close" at bounding box center [1352, 124] width 27 height 23
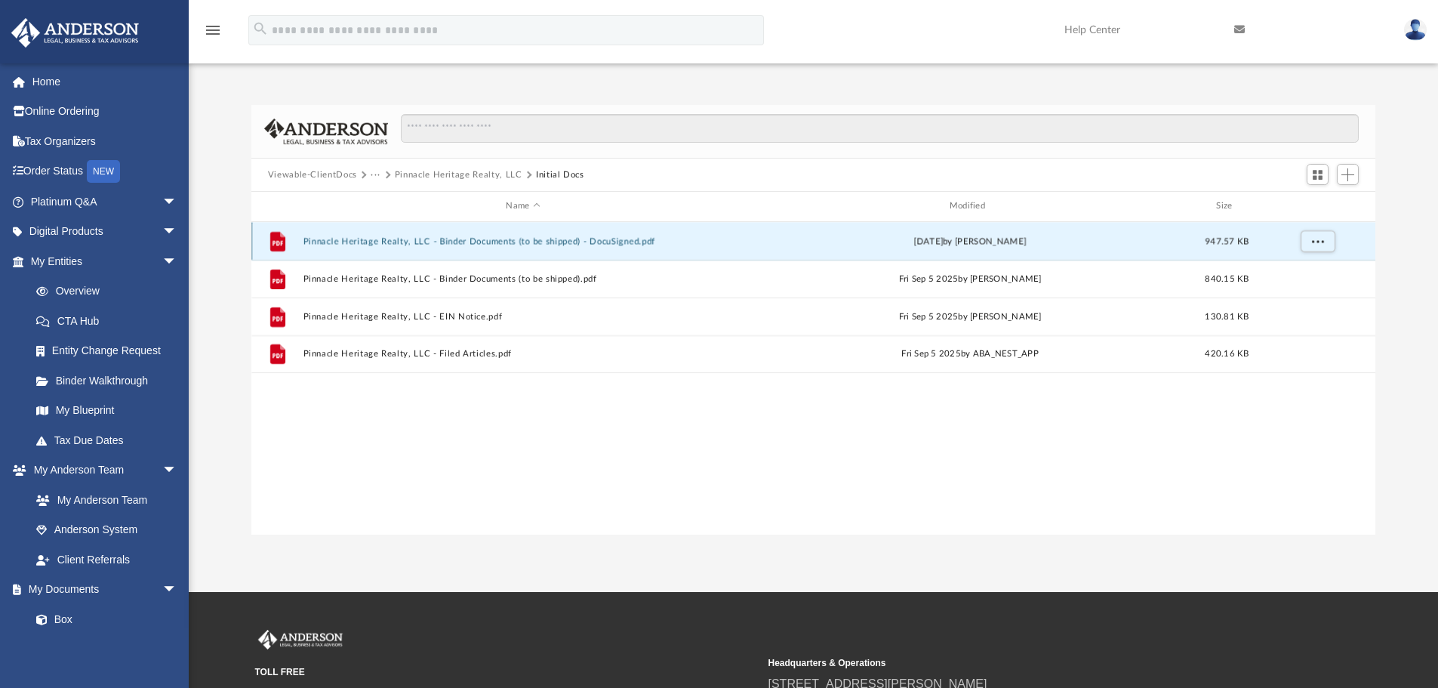
click at [535, 245] on button "Pinnacle Heritage Realty, LLC - Binder Documents (to be shipped) - DocuSigned.p…" at bounding box center [523, 241] width 440 height 10
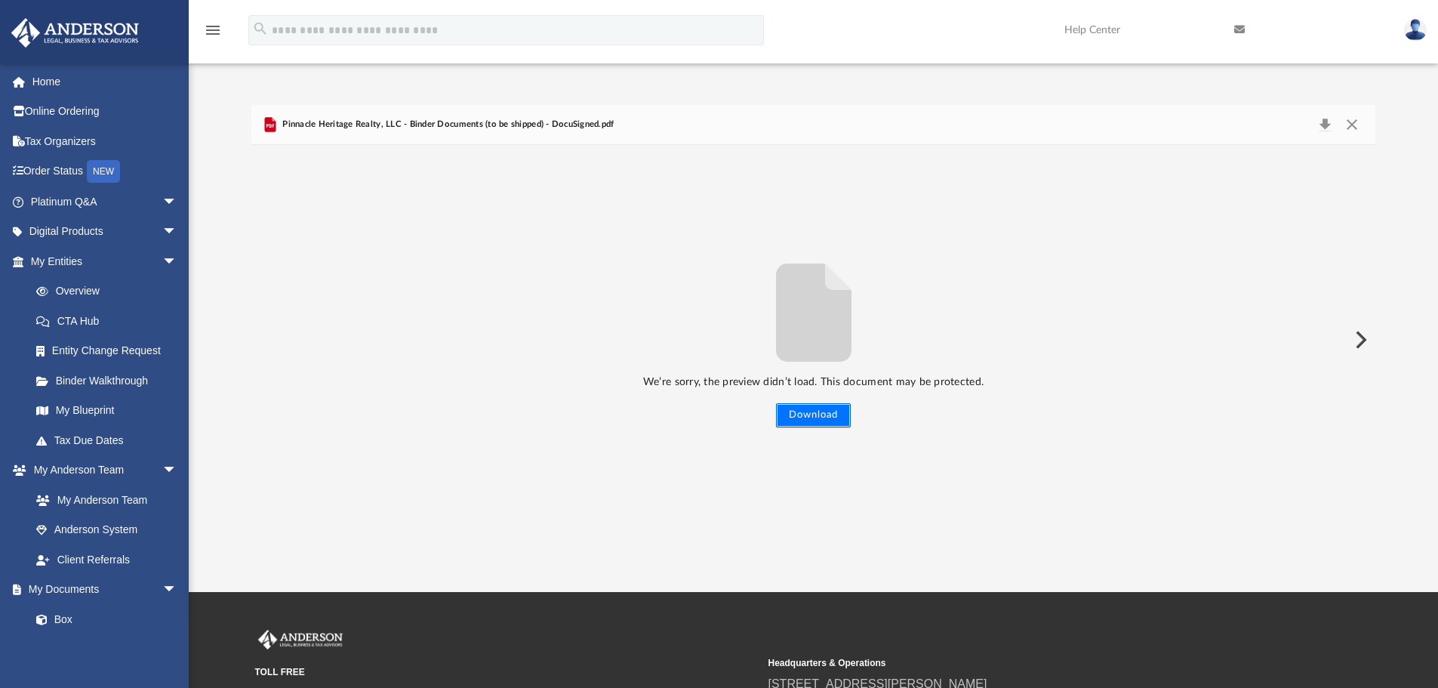
click at [824, 415] on button "Download" at bounding box center [813, 415] width 75 height 24
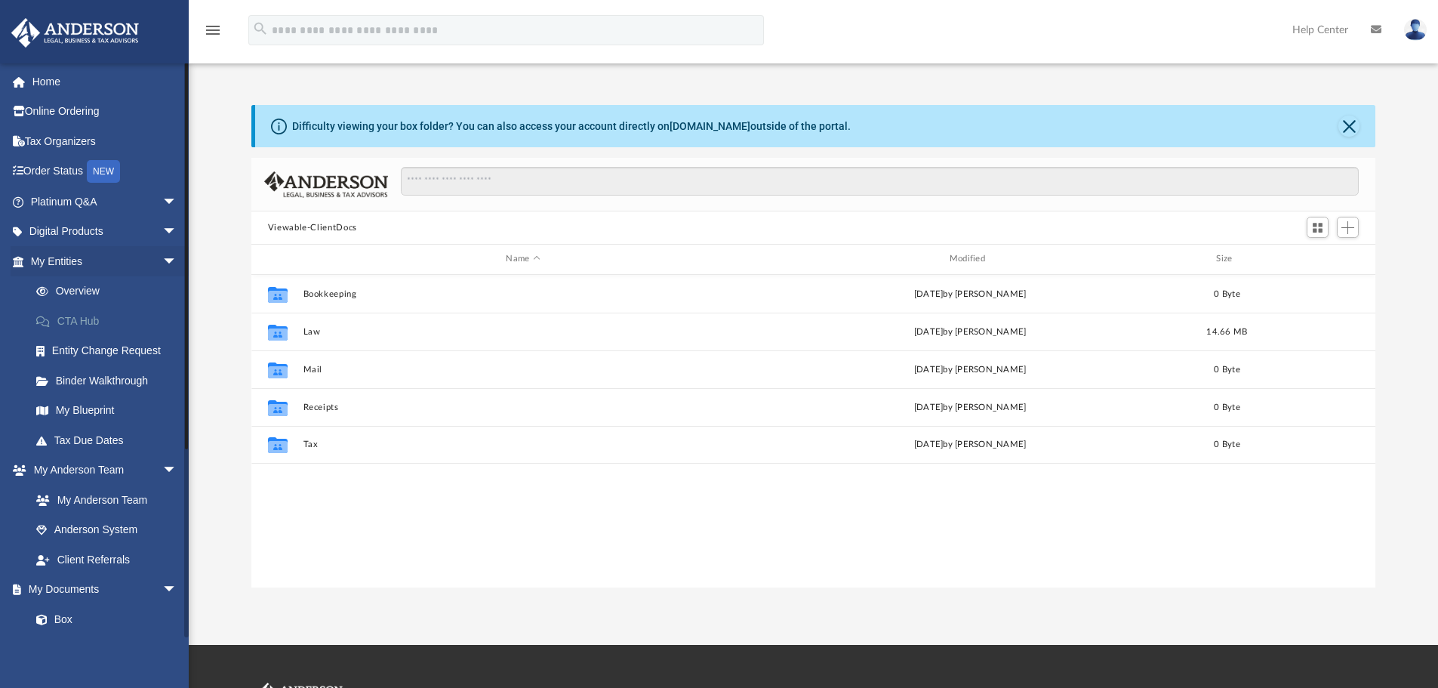
scroll to position [332, 1113]
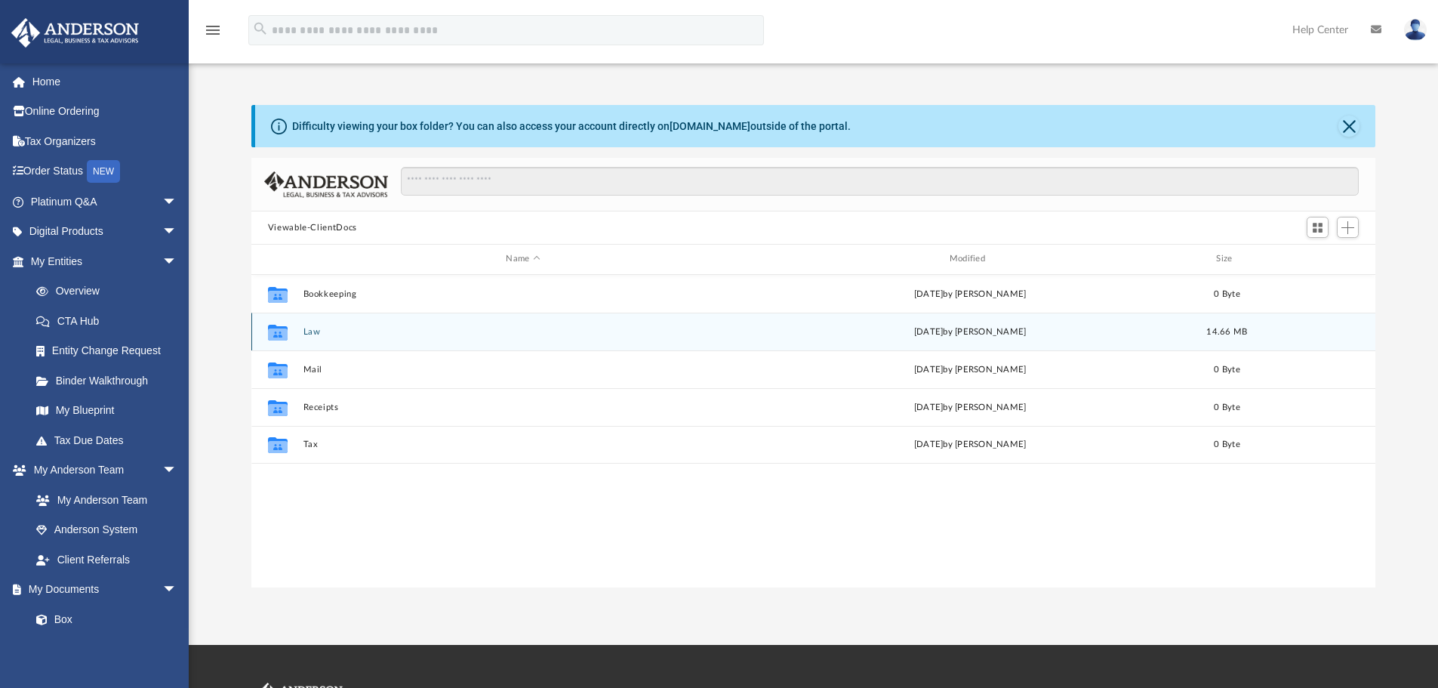
click at [305, 322] on div "Collaborated Folder Law [DATE] by [PERSON_NAME] 14.66 MB" at bounding box center [813, 332] width 1125 height 38
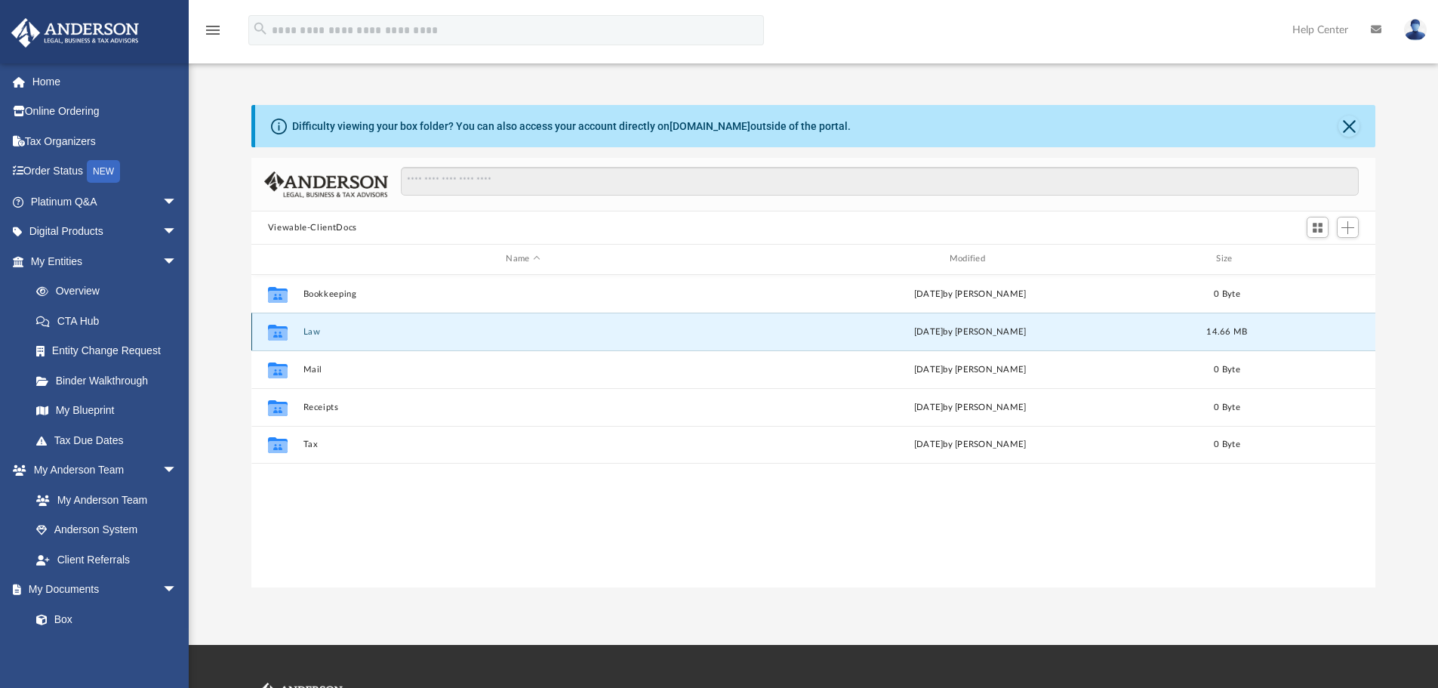
click at [311, 331] on button "Law" at bounding box center [523, 332] width 440 height 10
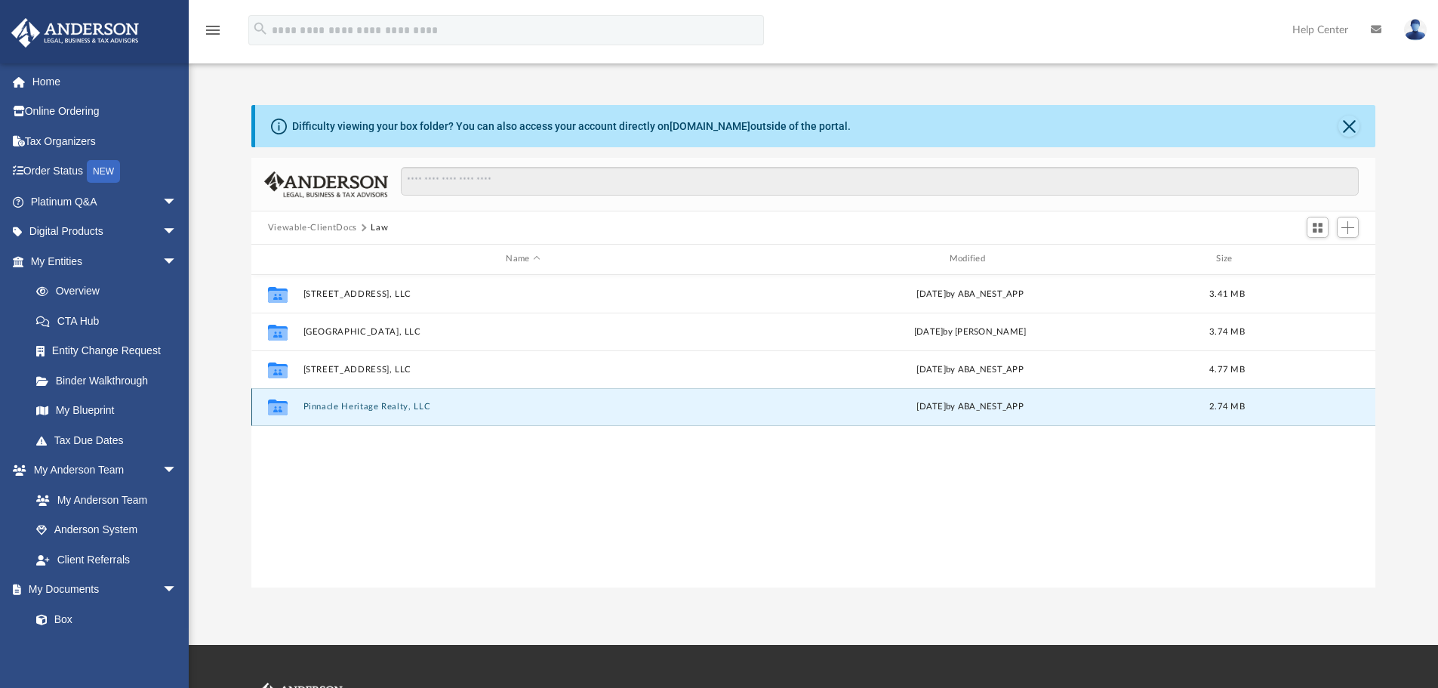
click at [372, 405] on button "Pinnacle Heritage Realty, LLC" at bounding box center [523, 407] width 440 height 10
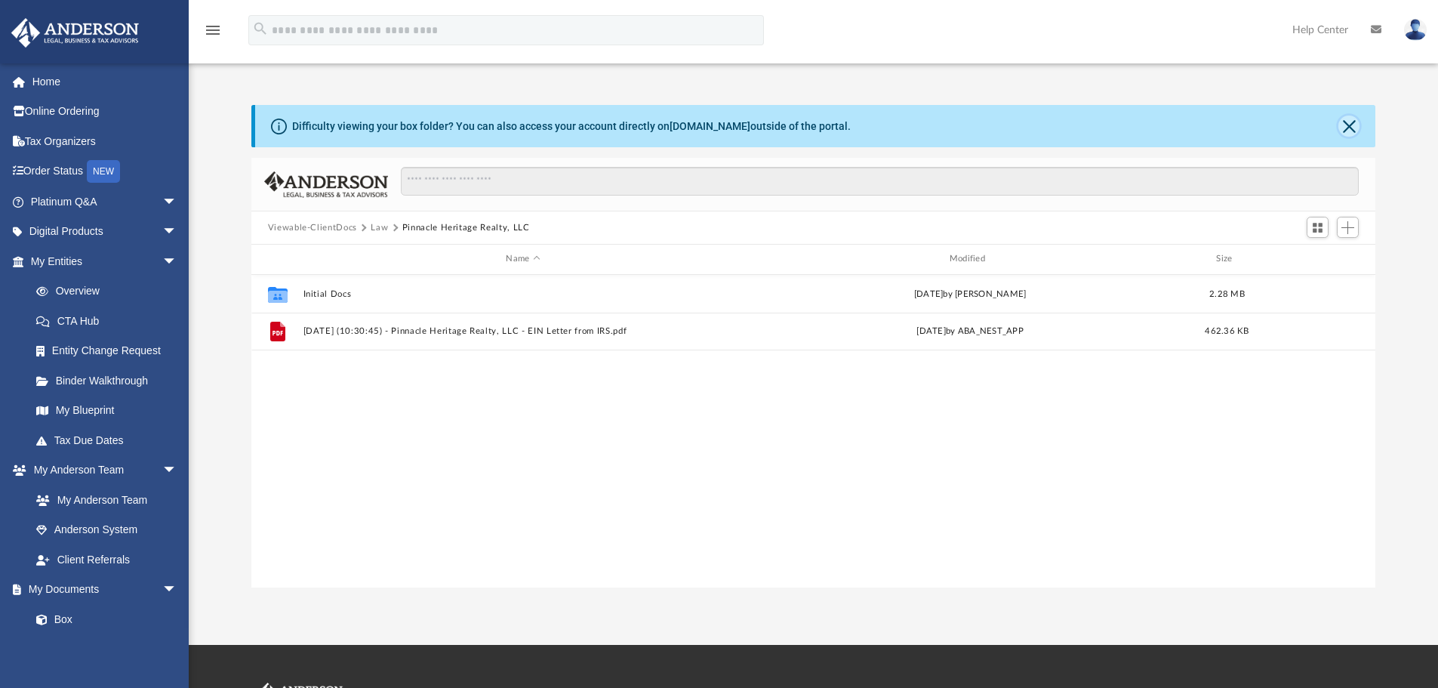
click at [1351, 127] on button "Close" at bounding box center [1349, 126] width 21 height 21
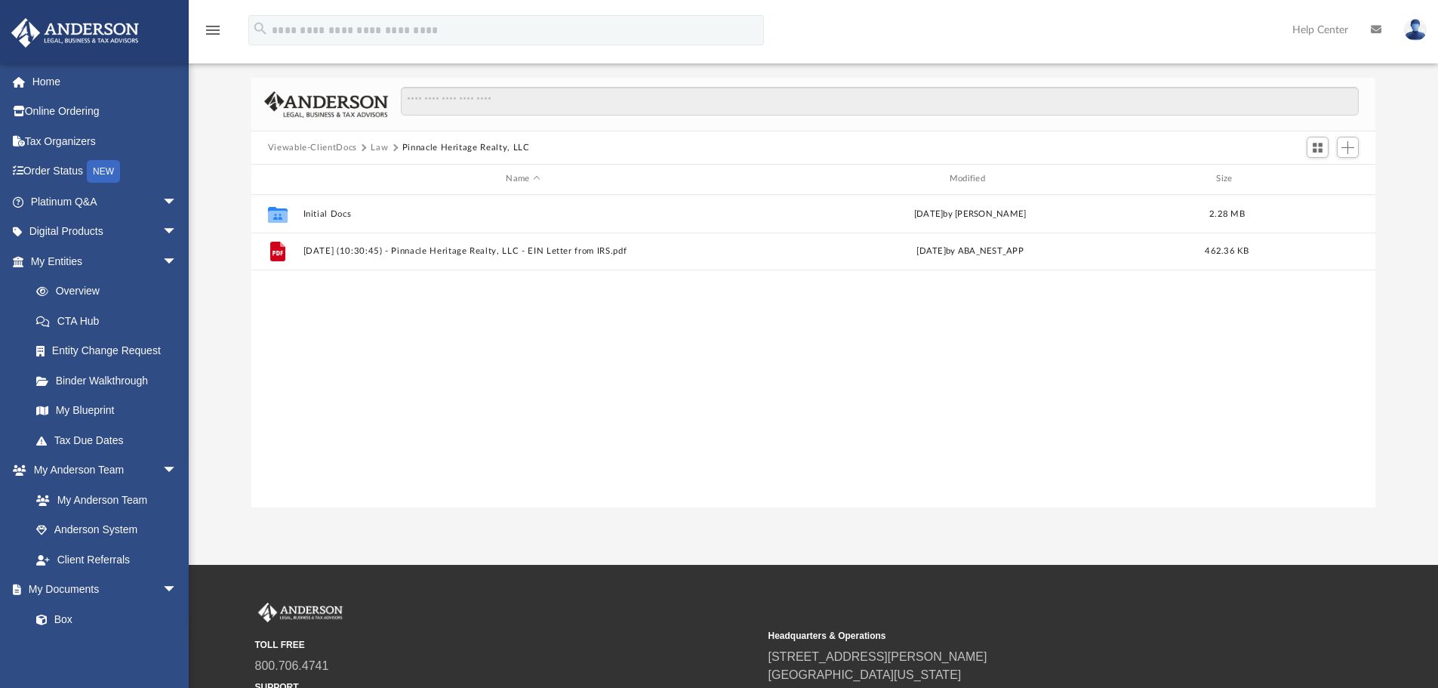
scroll to position [0, 0]
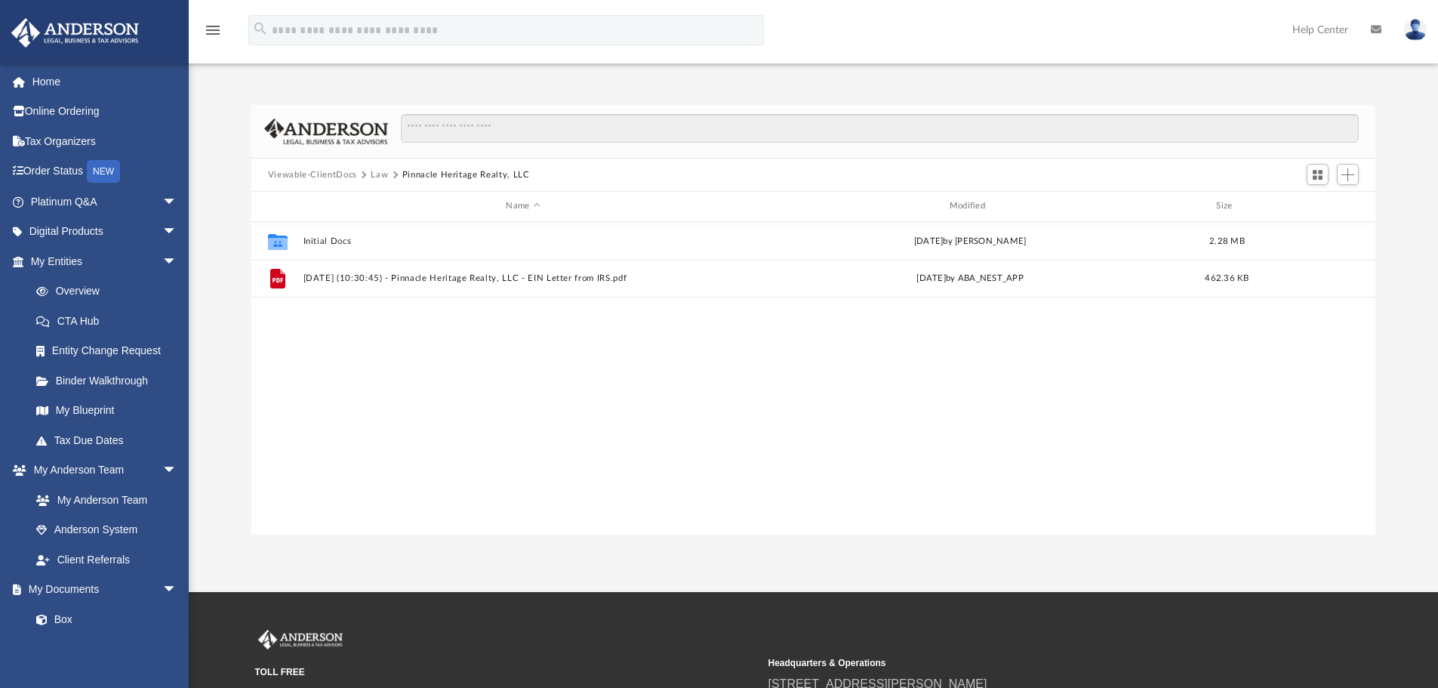
click at [322, 175] on button "Viewable-ClientDocs" at bounding box center [312, 175] width 89 height 14
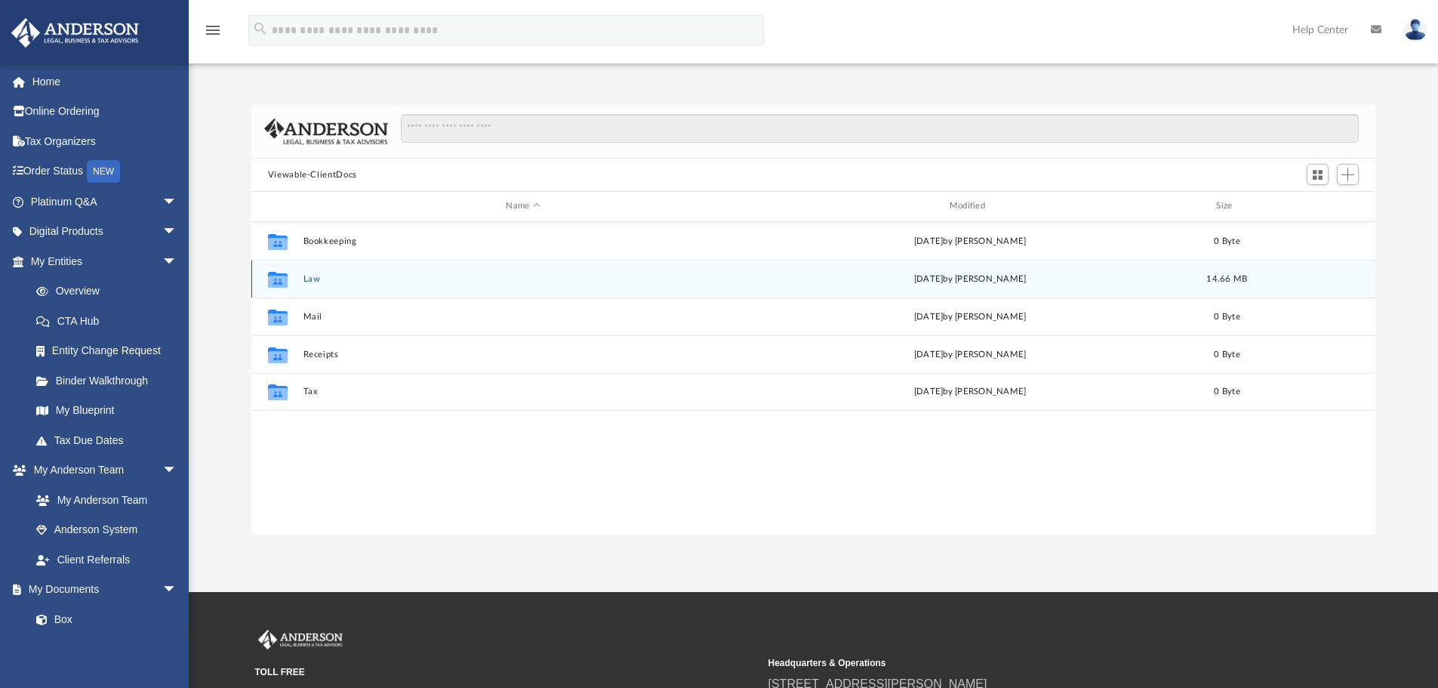
click at [312, 281] on button "Law" at bounding box center [523, 279] width 440 height 10
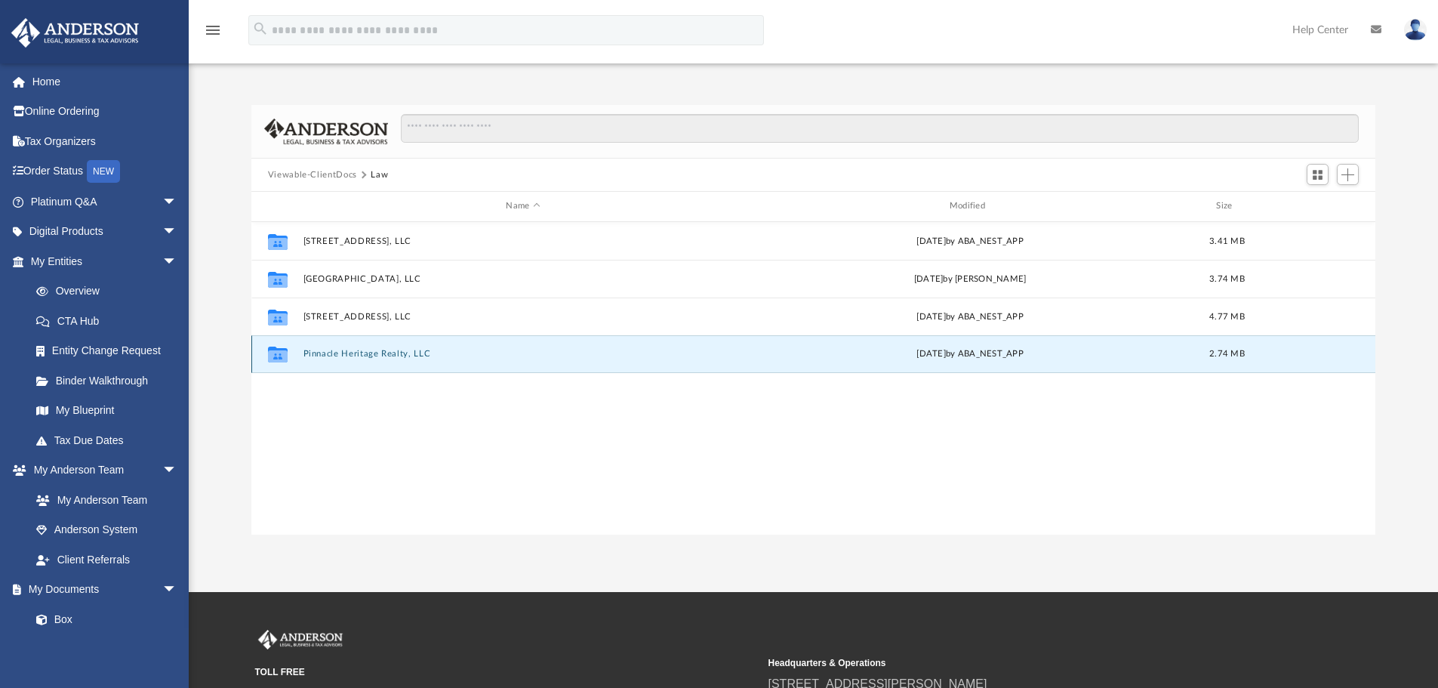
click at [341, 353] on button "Pinnacle Heritage Realty, LLC" at bounding box center [523, 354] width 440 height 10
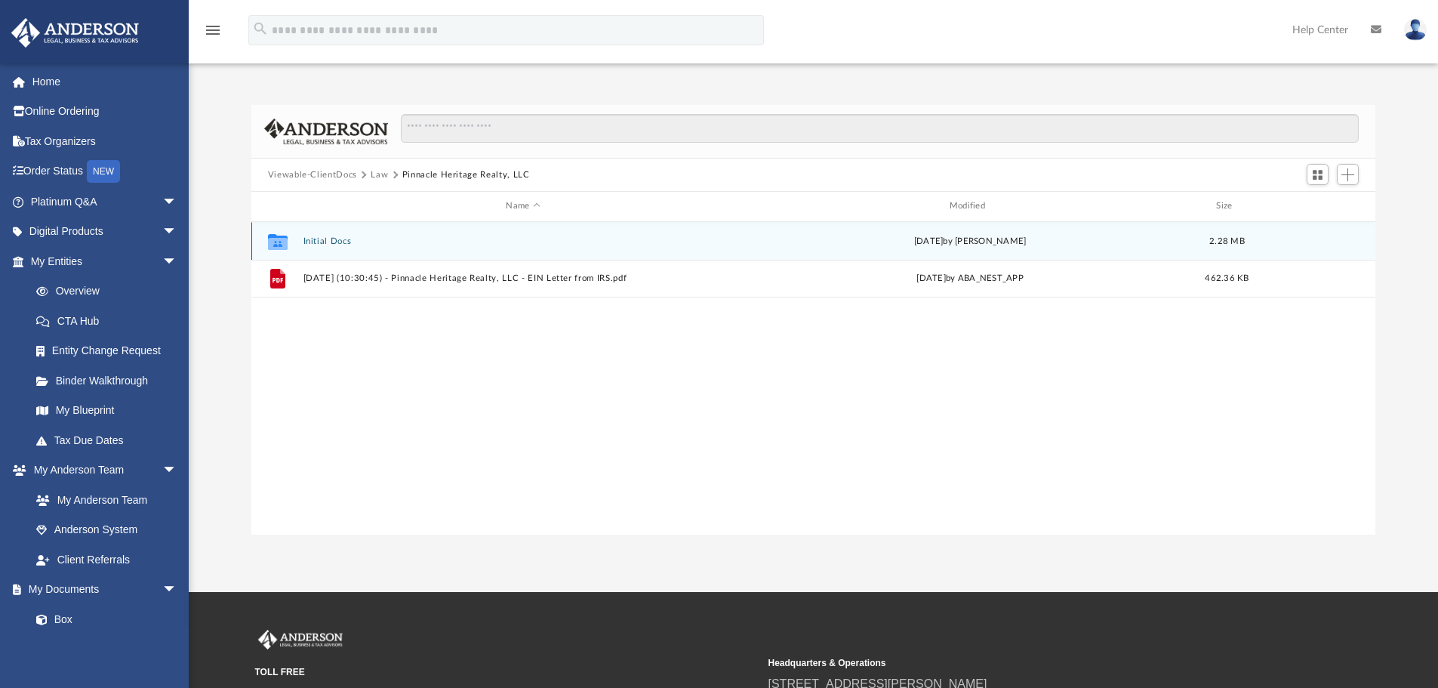
click at [327, 243] on button "Initial Docs" at bounding box center [523, 241] width 440 height 10
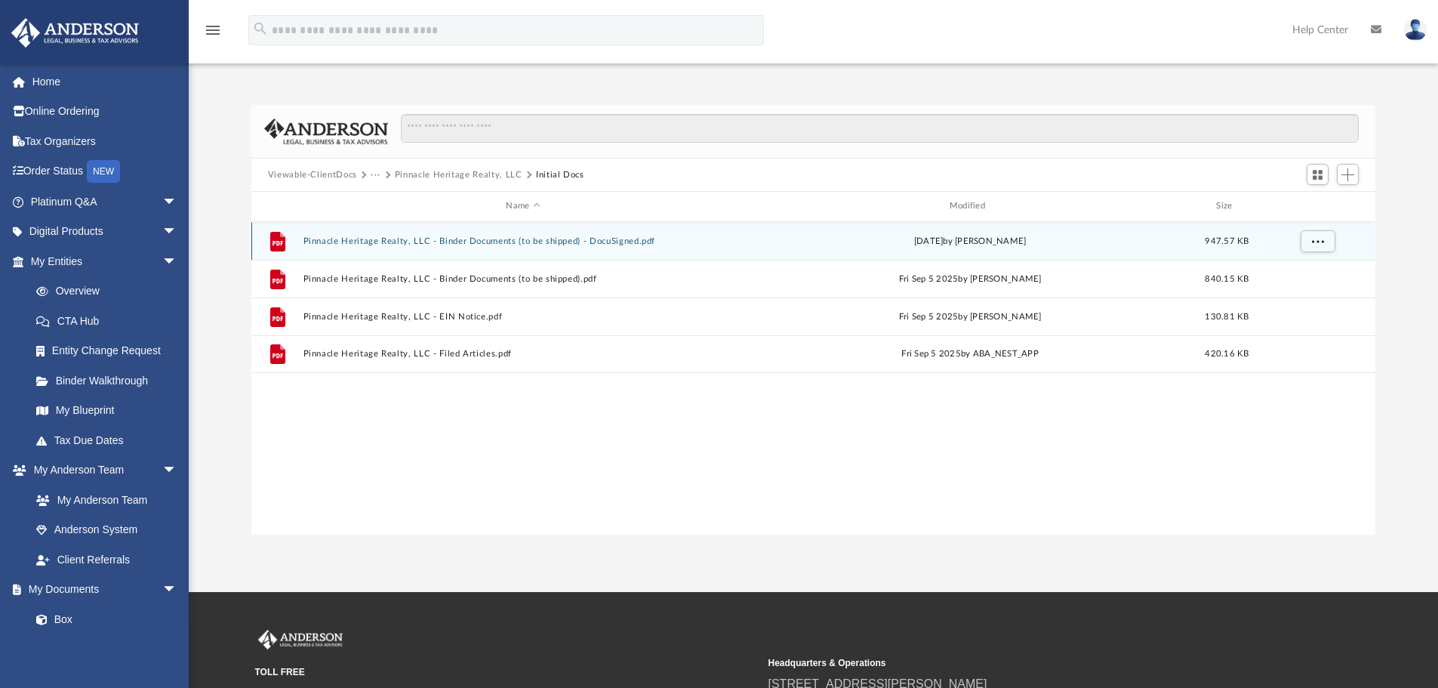
click at [544, 242] on button "Pinnacle Heritage Realty, LLC - Binder Documents (to be shipped) - DocuSigned.p…" at bounding box center [523, 241] width 440 height 10
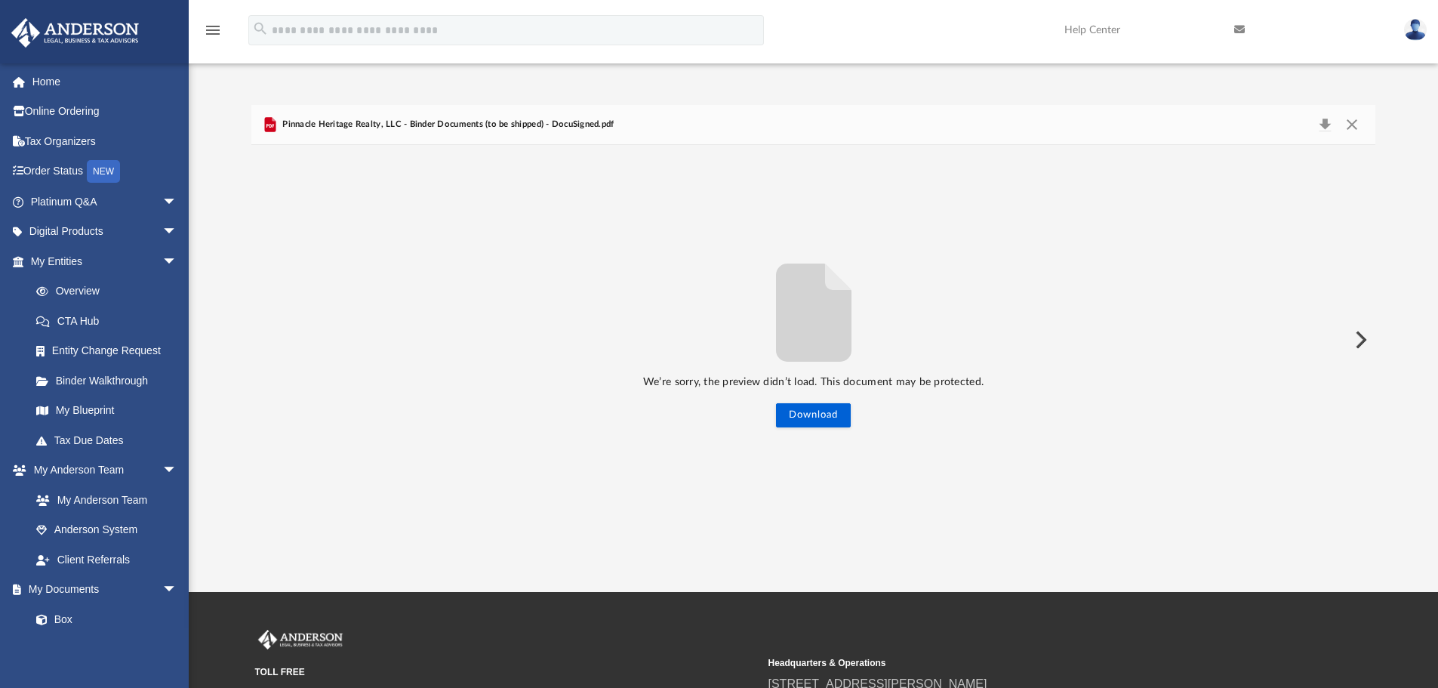
click at [815, 402] on div "We’re sorry, the preview didn’t load. This document may be protected. Download" at bounding box center [813, 339] width 1125 height 175
click at [815, 411] on button "Download" at bounding box center [813, 415] width 75 height 24
click at [793, 415] on button "Download" at bounding box center [813, 415] width 75 height 24
